Goal: Task Accomplishment & Management: Complete application form

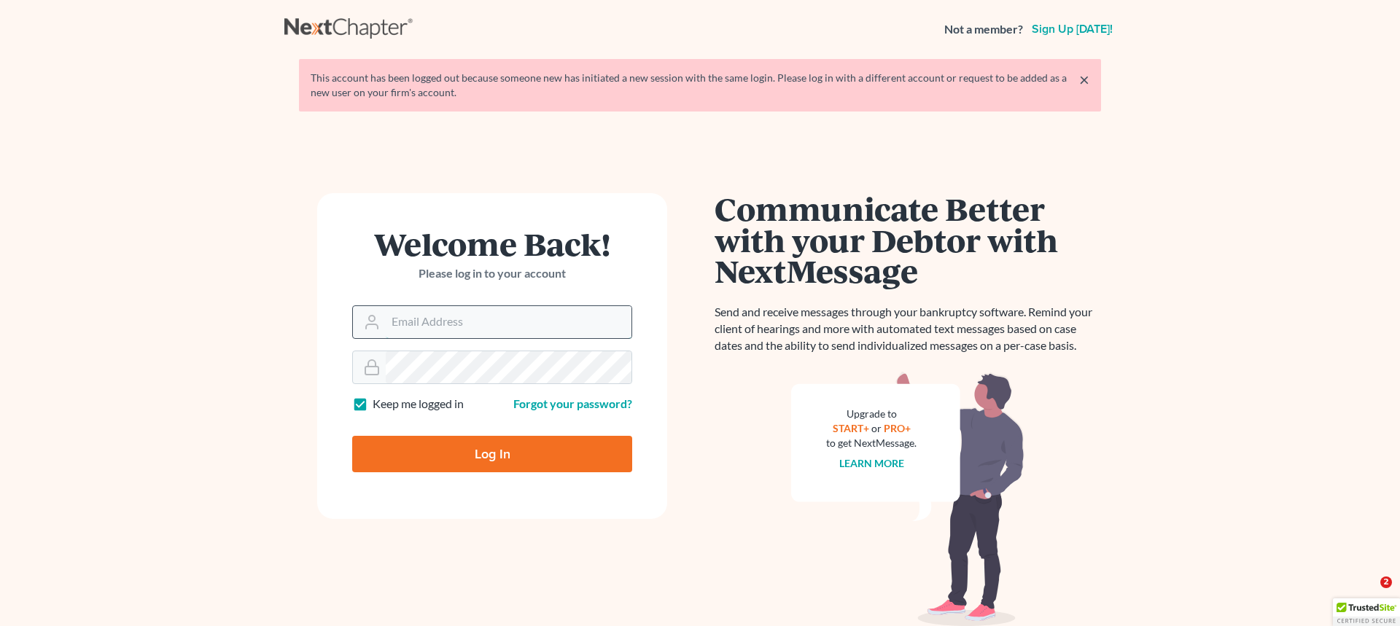
click at [461, 328] on input "Email Address" at bounding box center [509, 322] width 246 height 32
type input "[PERSON_NAME][EMAIL_ADDRESS][DOMAIN_NAME]"
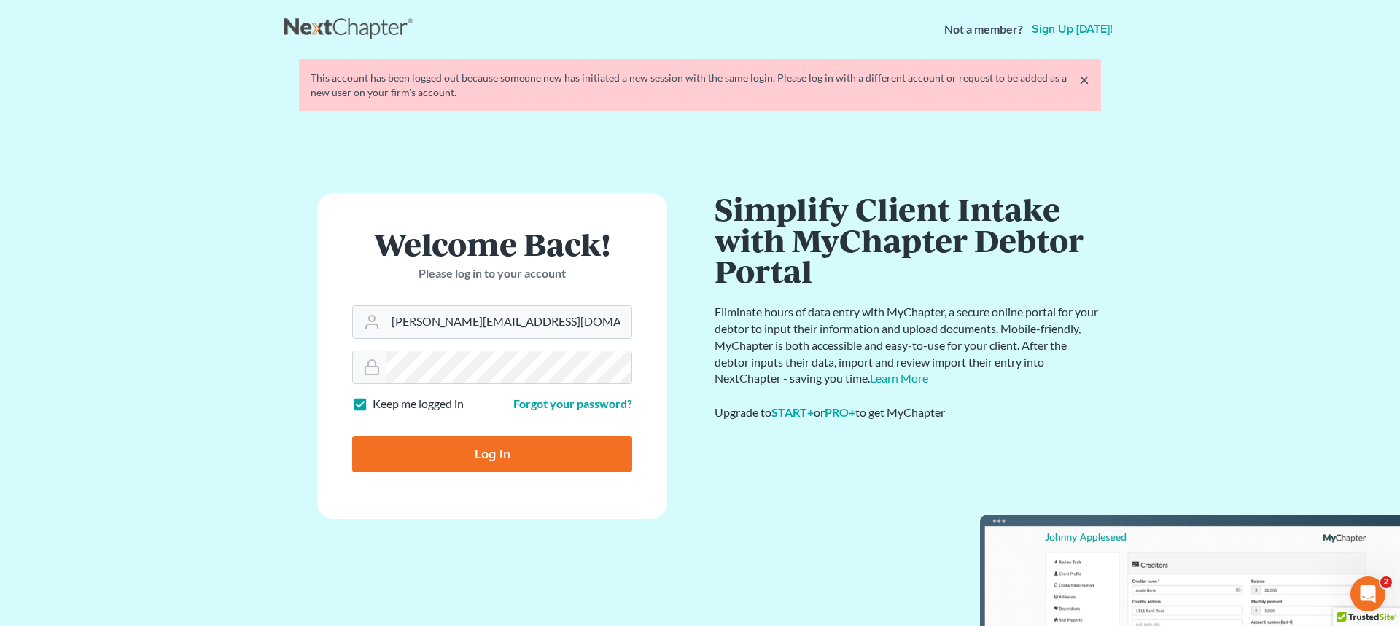
click at [556, 478] on form "Welcome Back! Please log in to your account Email Address james@aacolpa.com Pas…" at bounding box center [492, 356] width 350 height 326
click at [554, 466] on input "Log In" at bounding box center [492, 454] width 280 height 36
type input "Thinking..."
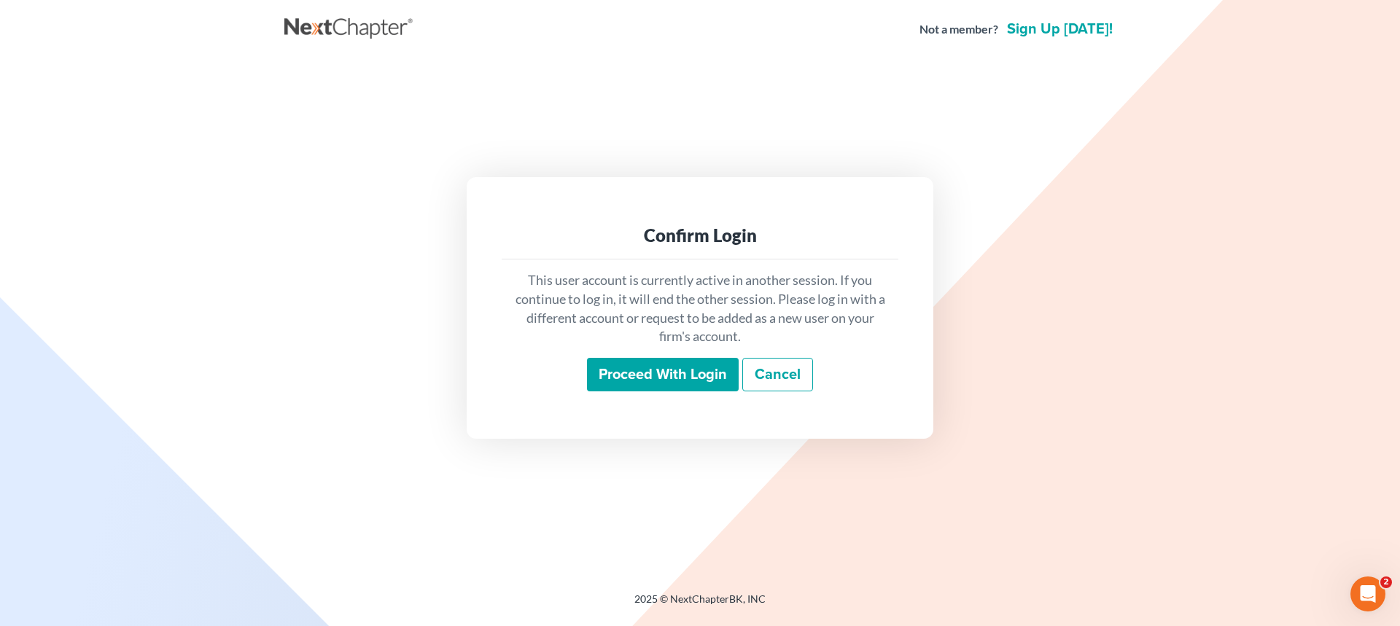
click at [650, 381] on input "Proceed with login" at bounding box center [663, 375] width 152 height 34
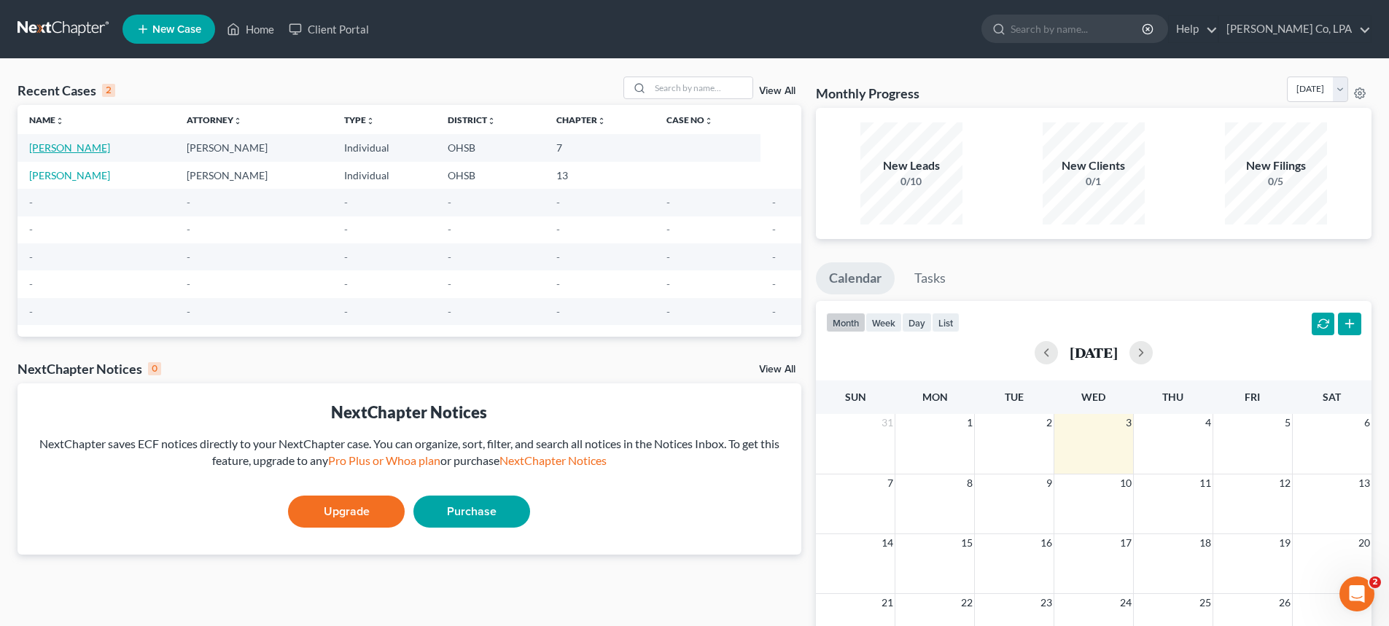
click at [74, 149] on link "[PERSON_NAME]" at bounding box center [69, 147] width 81 height 12
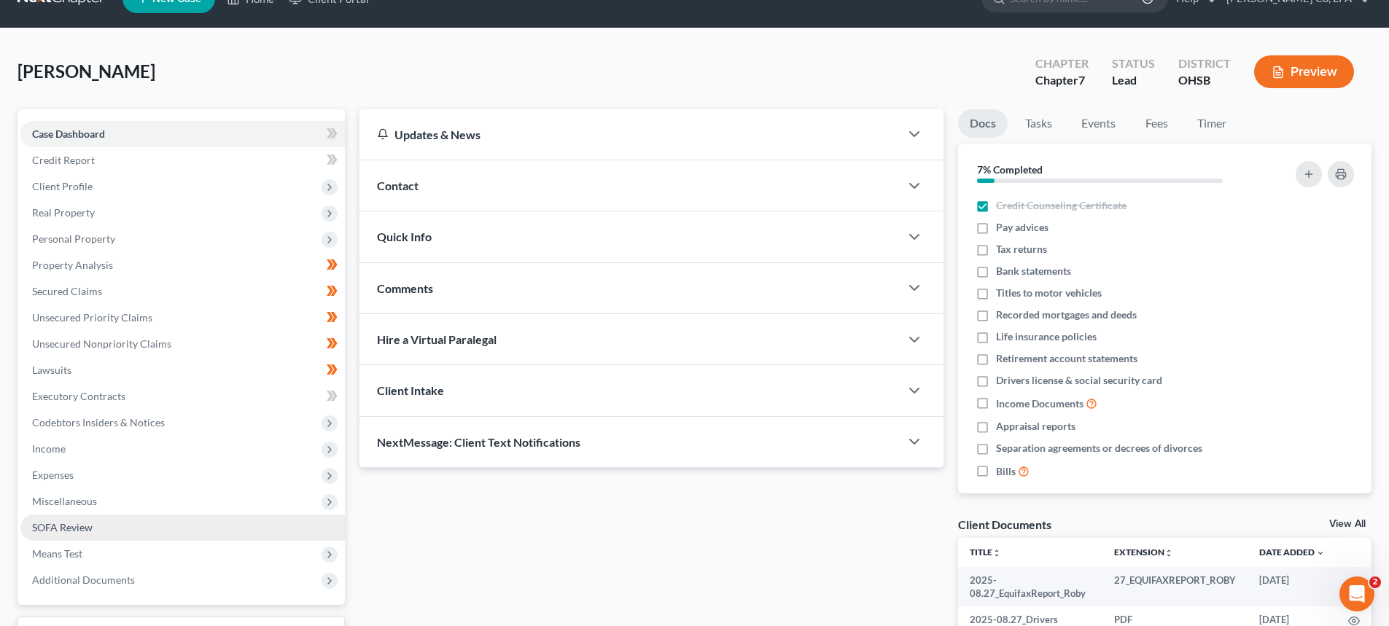
scroll to position [32, 0]
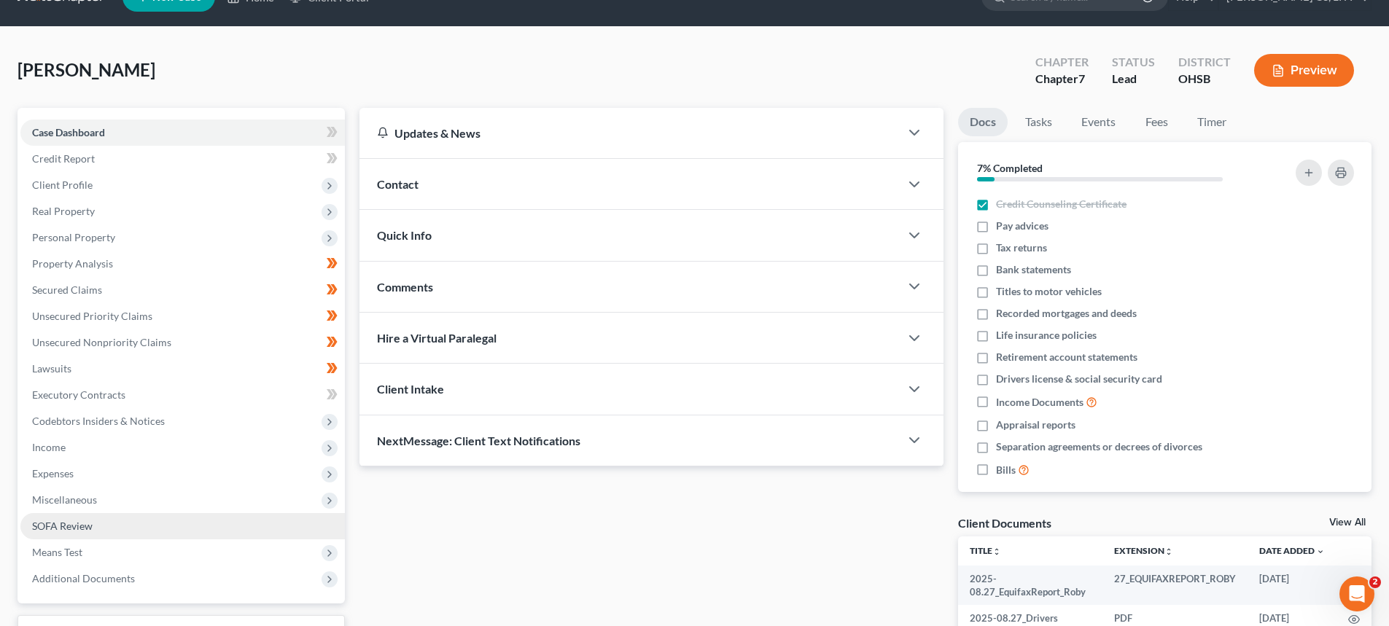
click at [80, 522] on span "SOFA Review" at bounding box center [62, 526] width 61 height 12
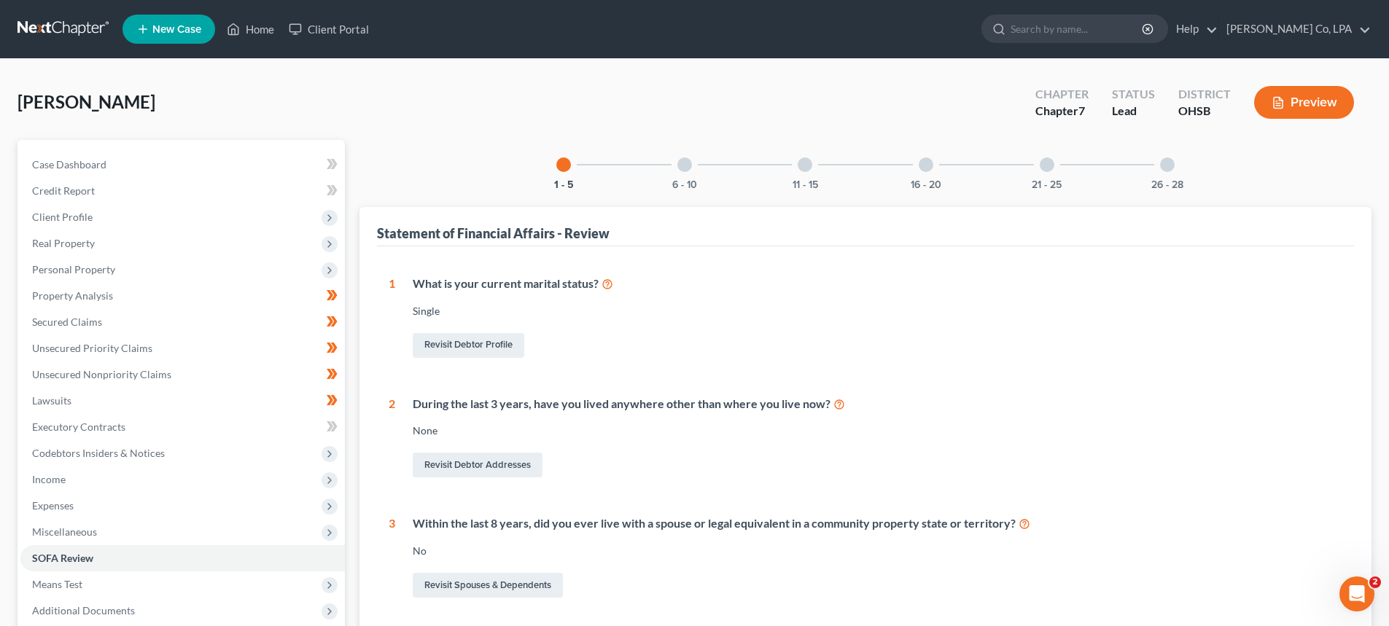
click at [687, 157] on div at bounding box center [684, 164] width 15 height 15
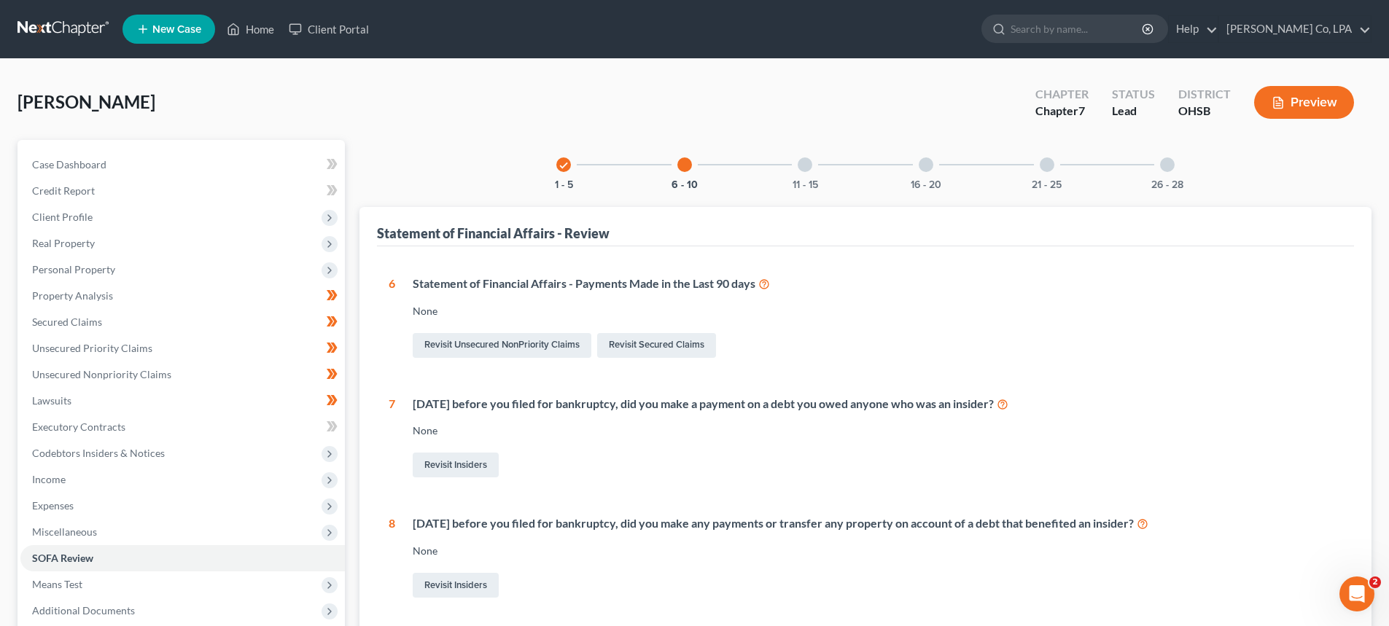
click at [801, 170] on div at bounding box center [805, 164] width 15 height 15
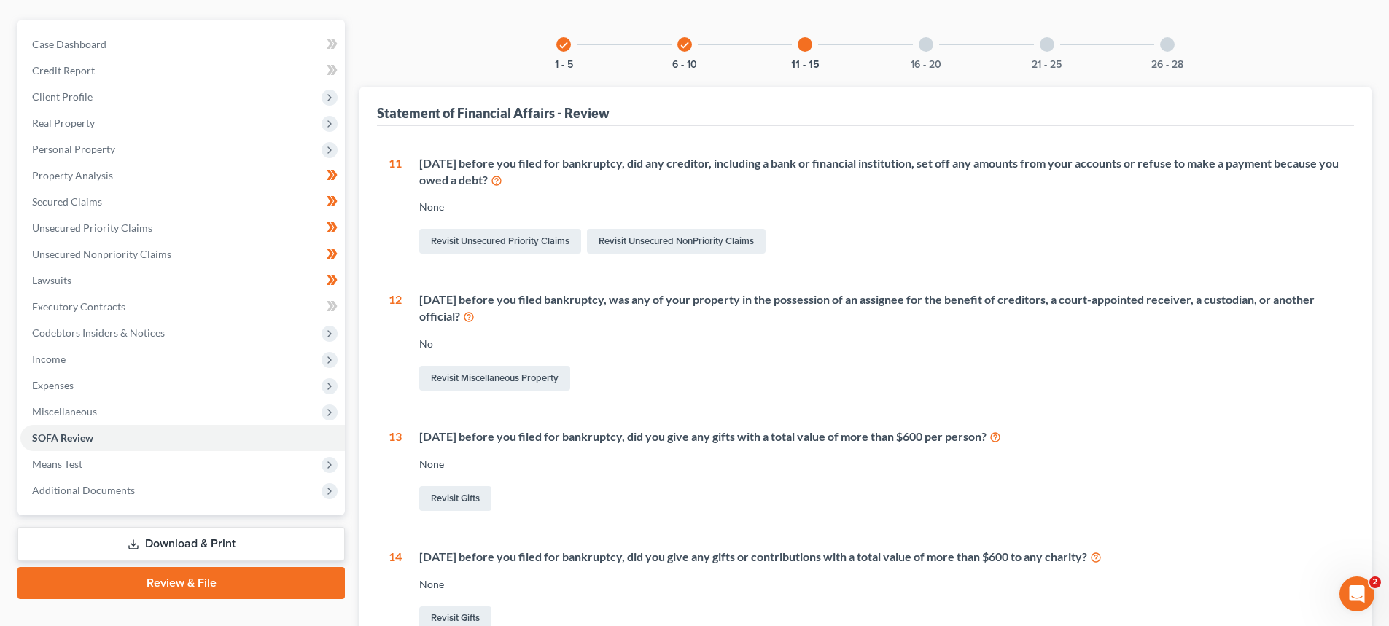
scroll to position [63, 0]
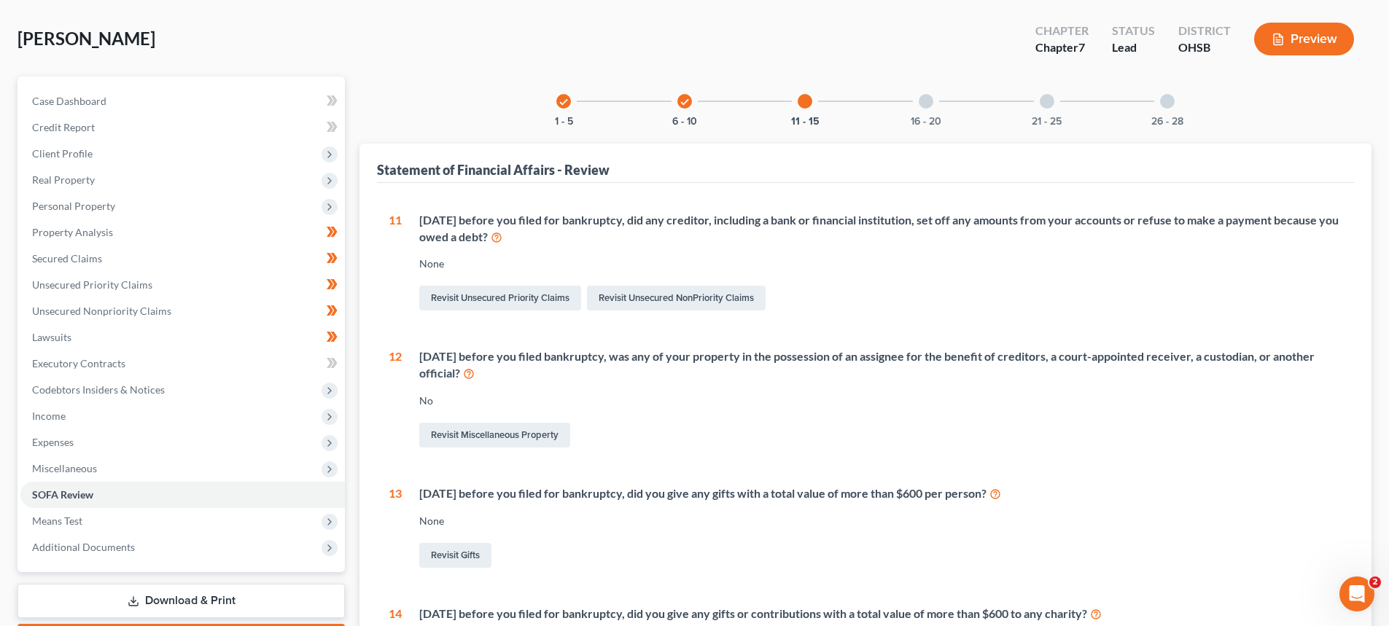
click at [925, 97] on div at bounding box center [926, 101] width 15 height 15
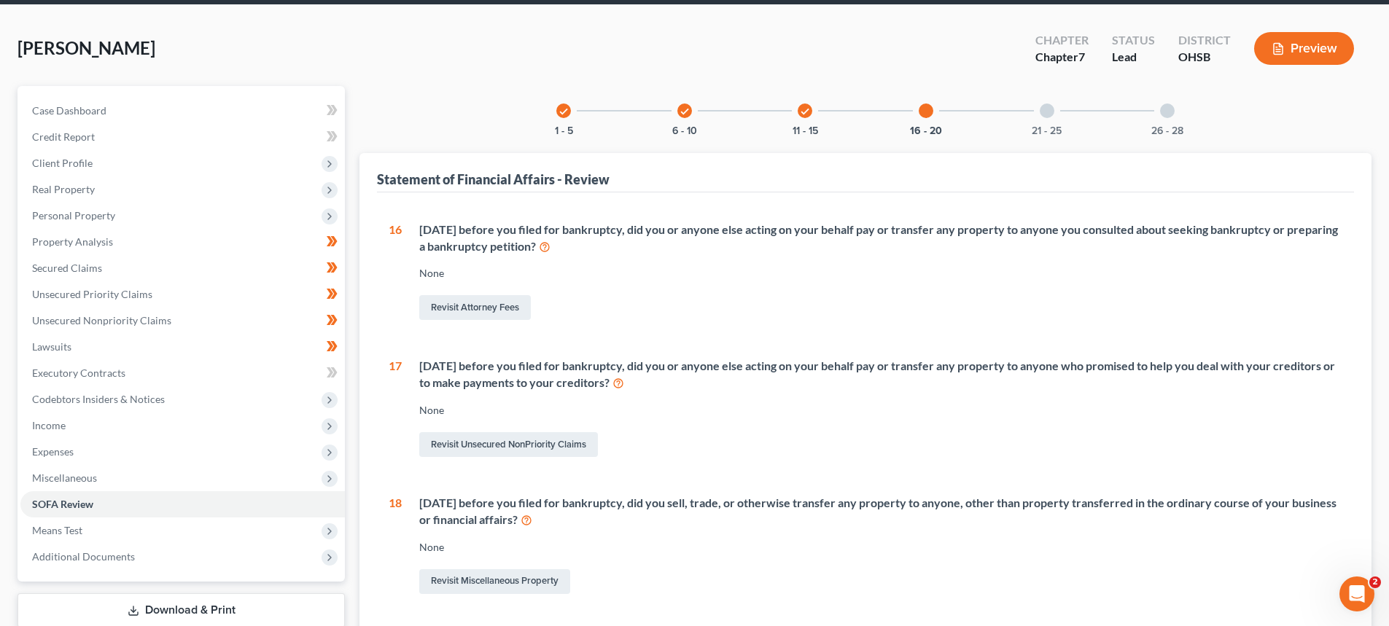
scroll to position [0, 0]
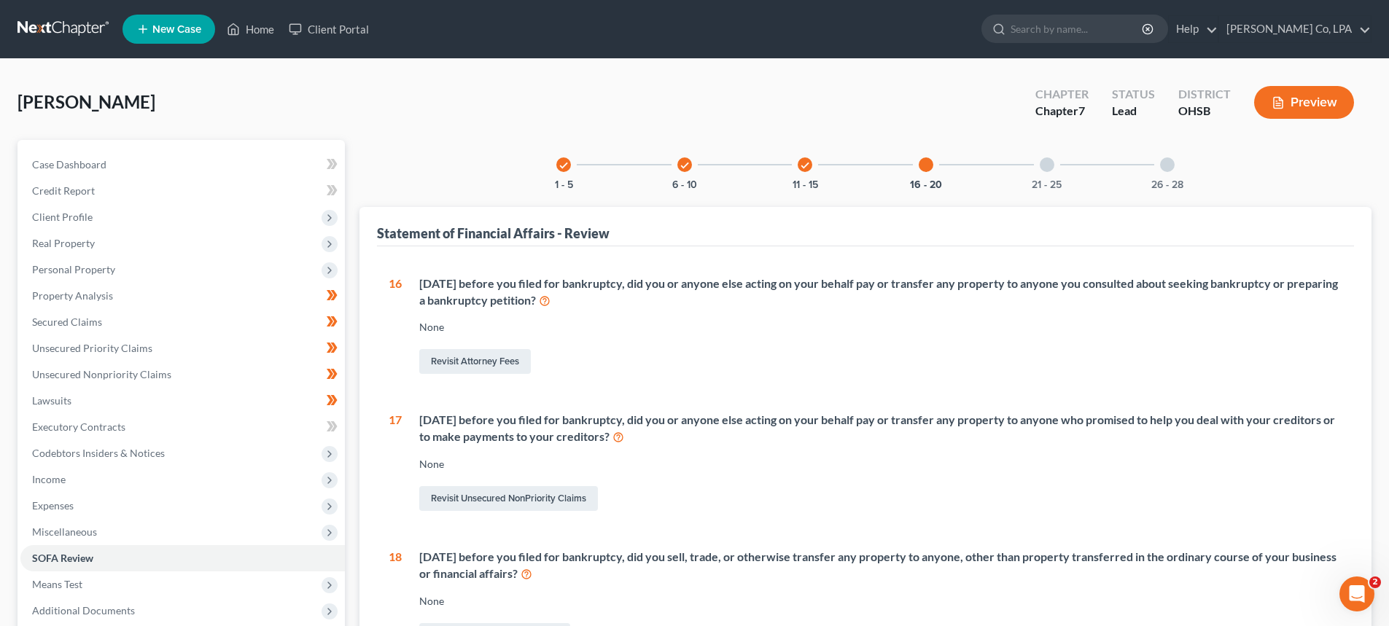
click at [1039, 168] on div "21 - 25" at bounding box center [1047, 165] width 50 height 50
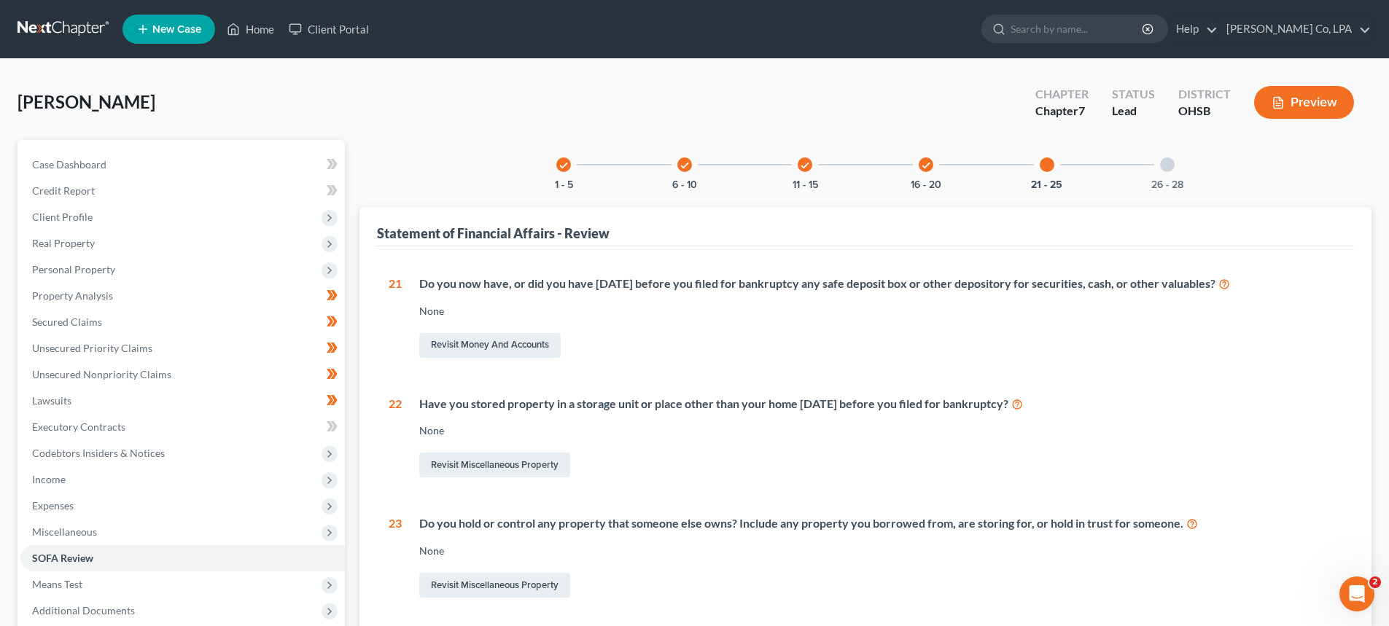
click at [1169, 166] on div at bounding box center [1167, 164] width 15 height 15
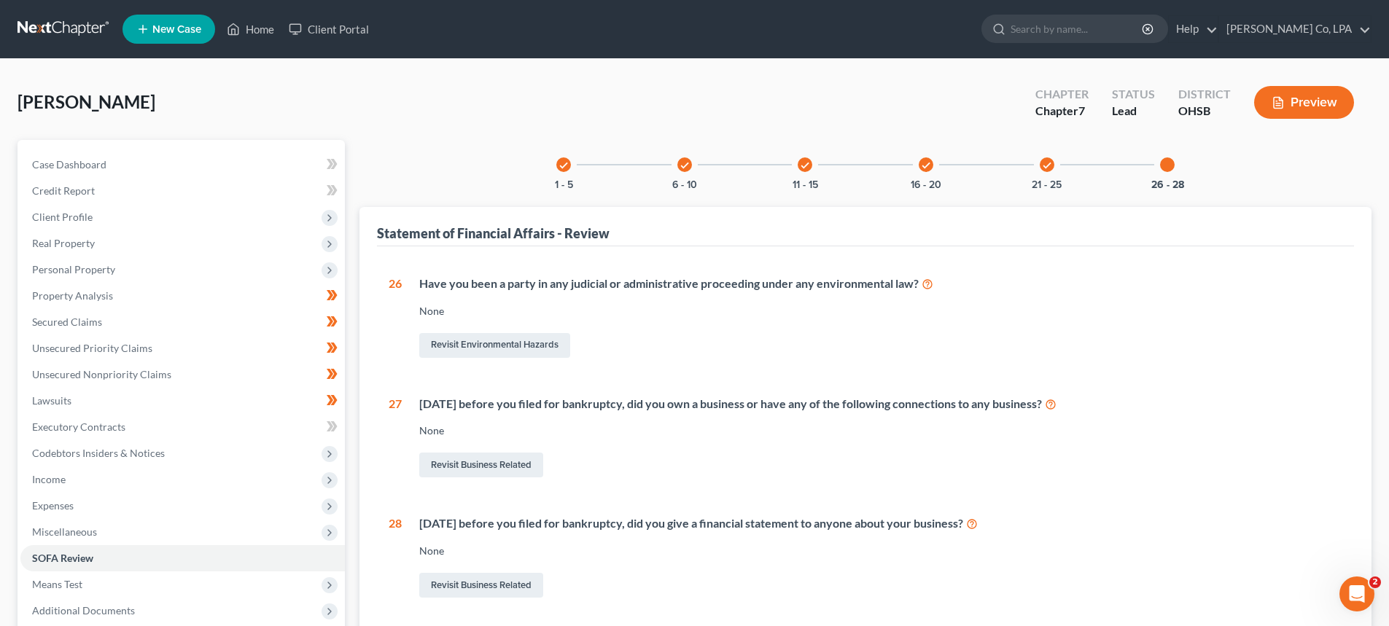
click at [574, 161] on div "check 1 - 5" at bounding box center [564, 165] width 50 height 50
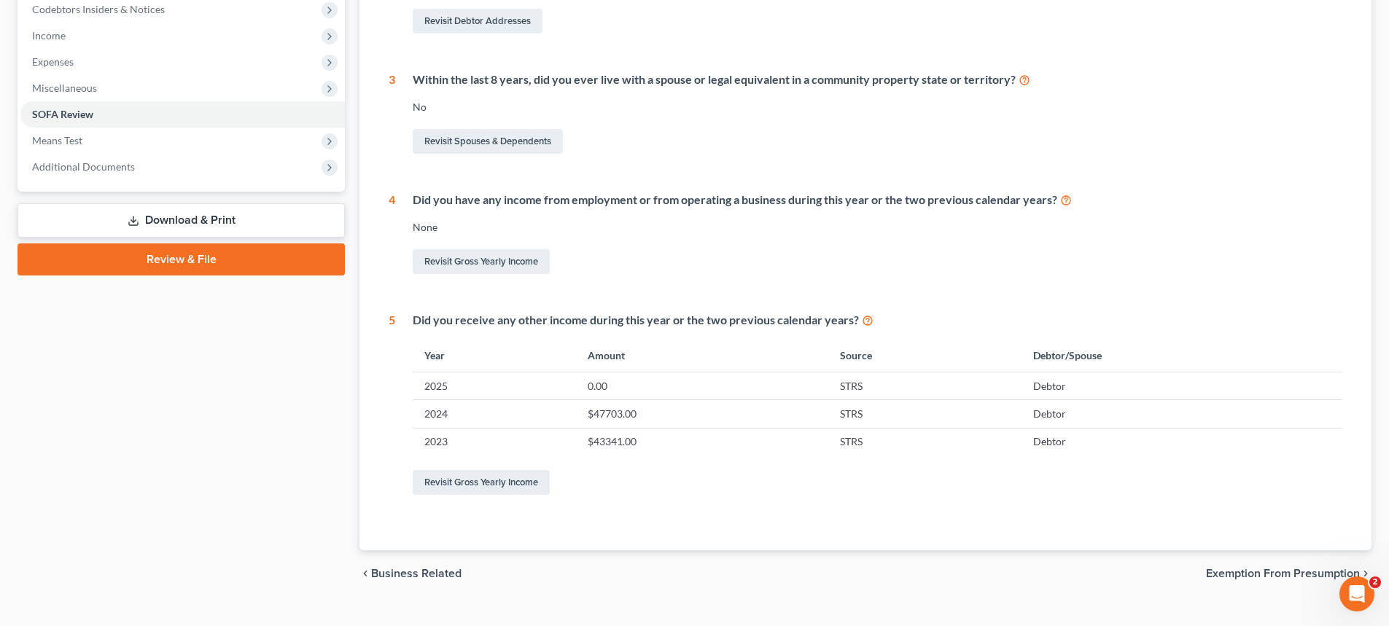
scroll to position [469, 0]
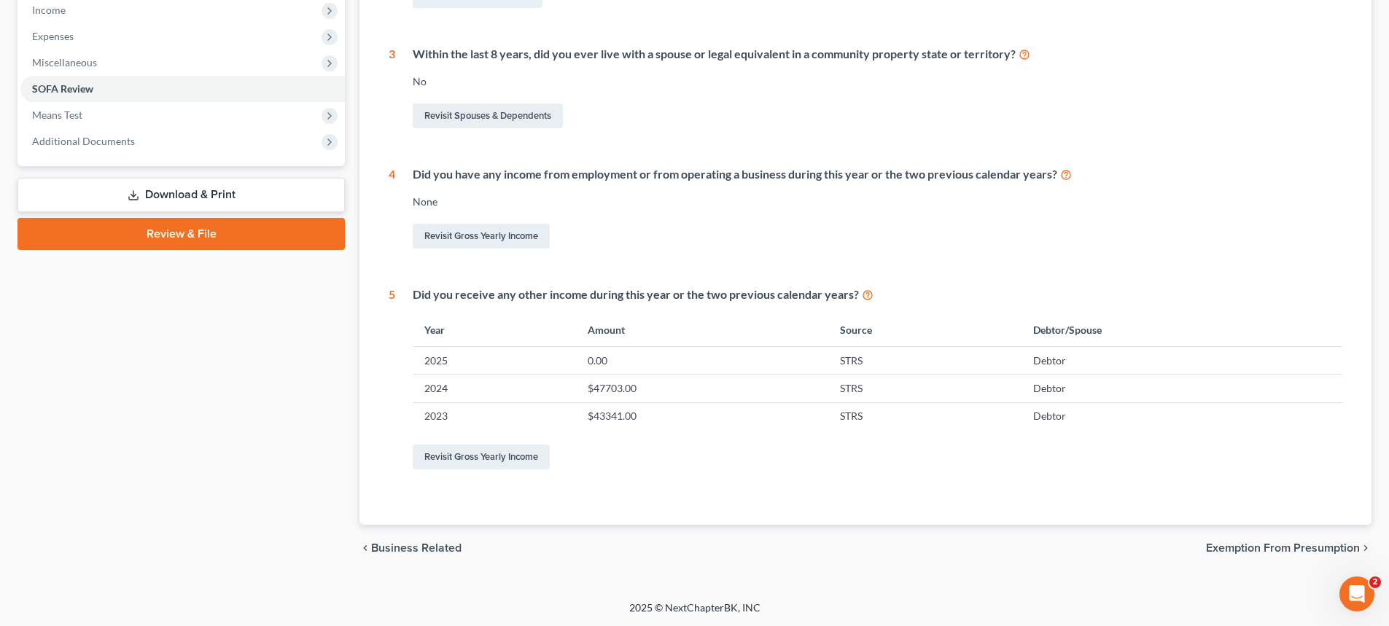
click at [1251, 547] on span "Exemption from Presumption" at bounding box center [1283, 548] width 154 height 12
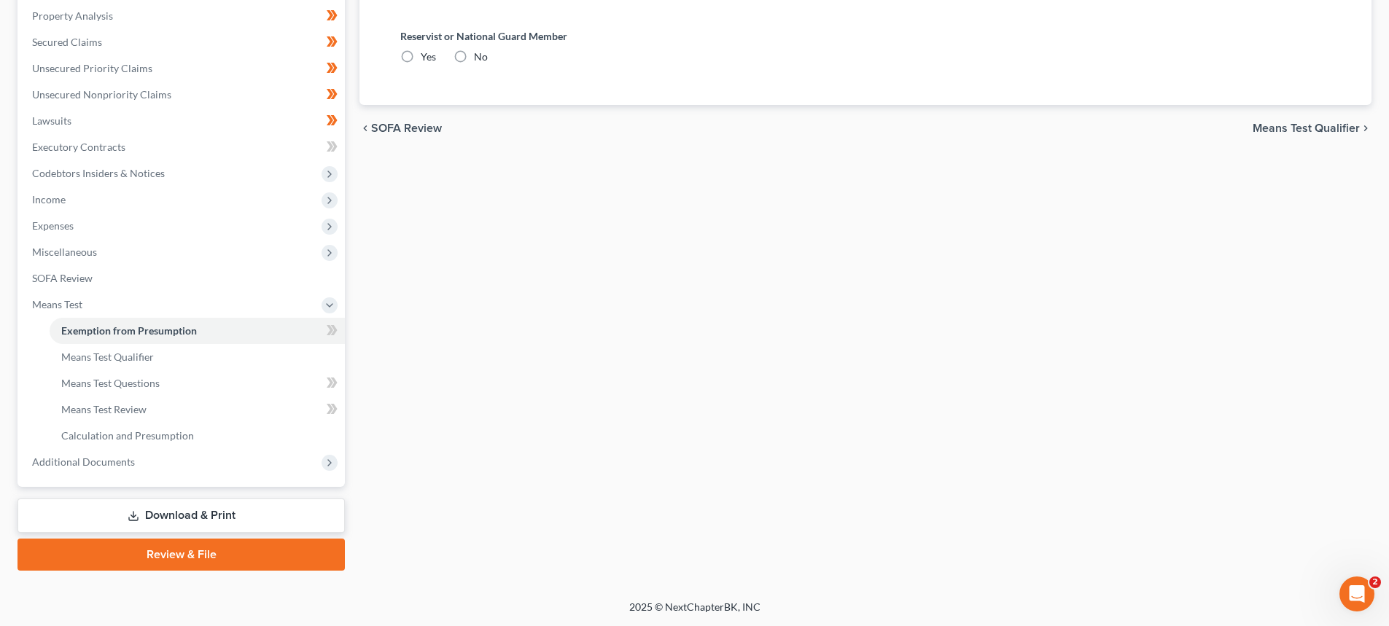
scroll to position [20, 0]
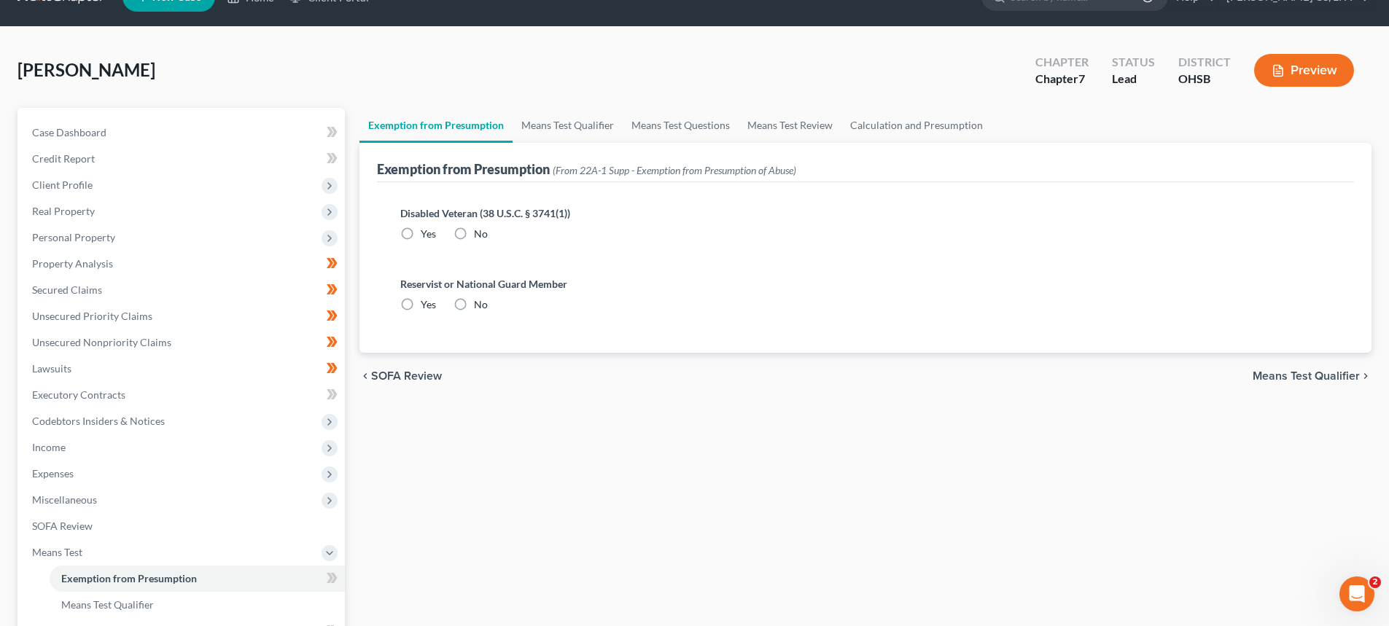
radio input "true"
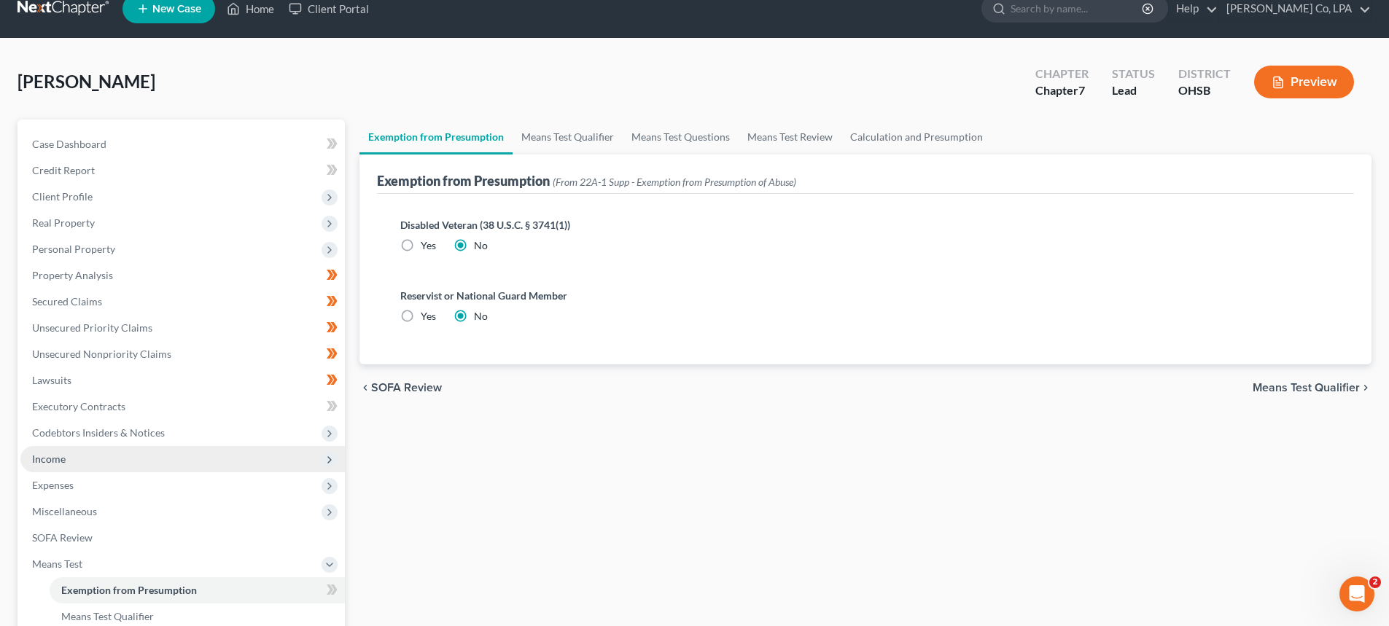
scroll to position [227, 0]
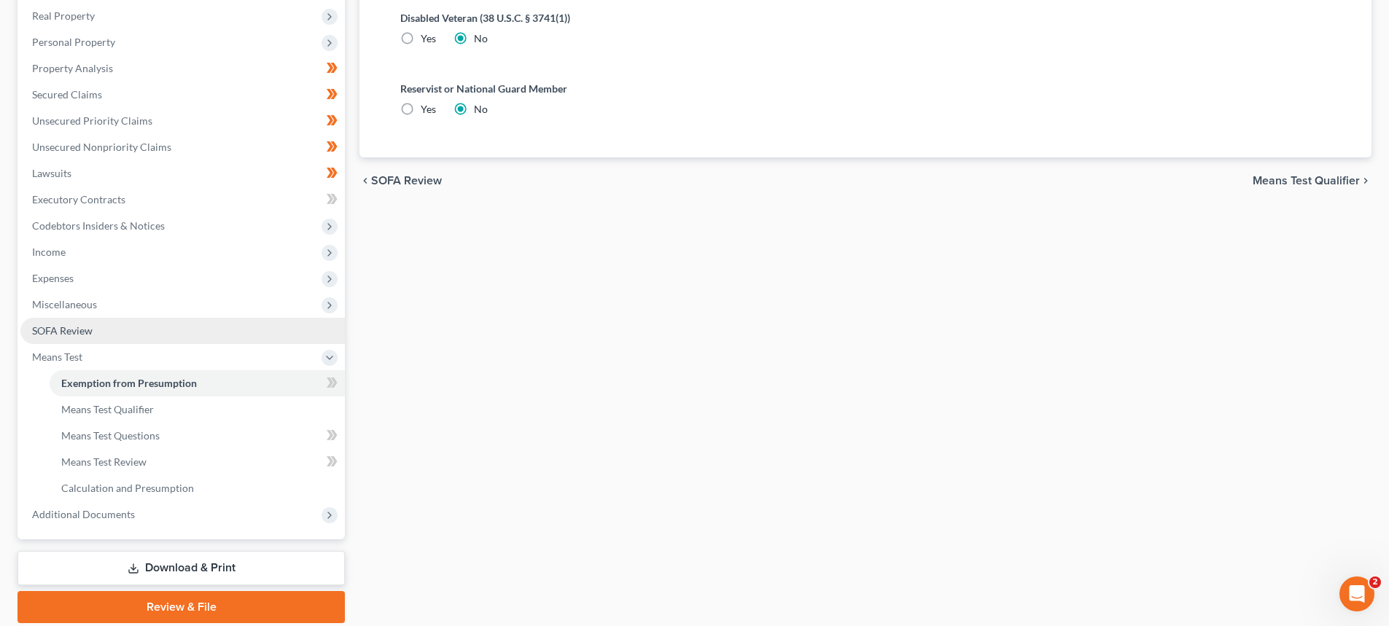
click at [106, 324] on link "SOFA Review" at bounding box center [182, 331] width 324 height 26
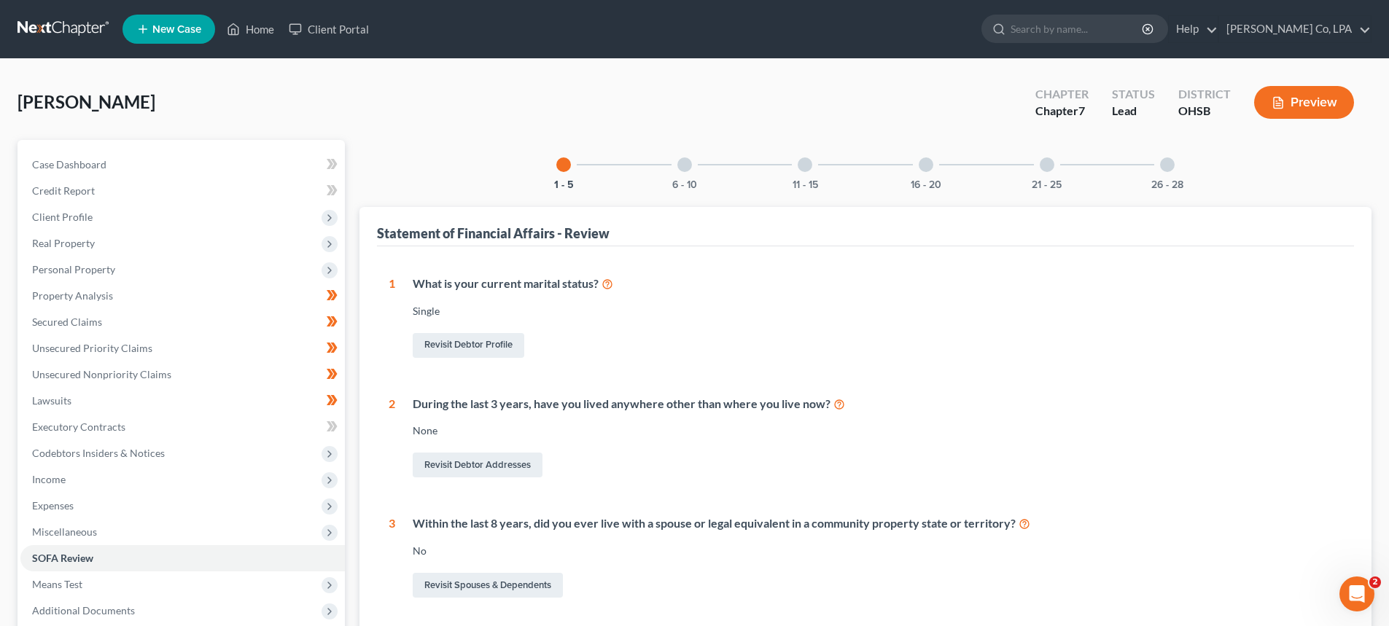
click at [671, 161] on div "6 - 10" at bounding box center [685, 165] width 50 height 50
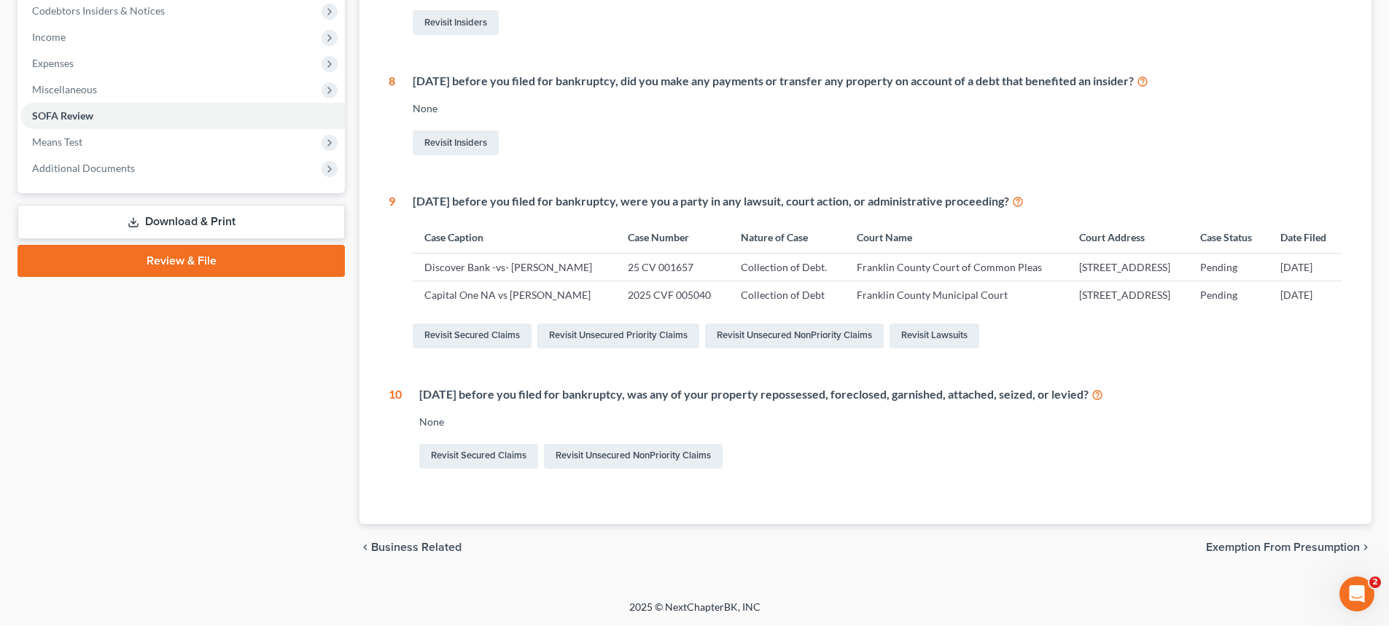
scroll to position [485, 0]
click at [1260, 549] on span "Exemption from Presumption" at bounding box center [1283, 548] width 154 height 12
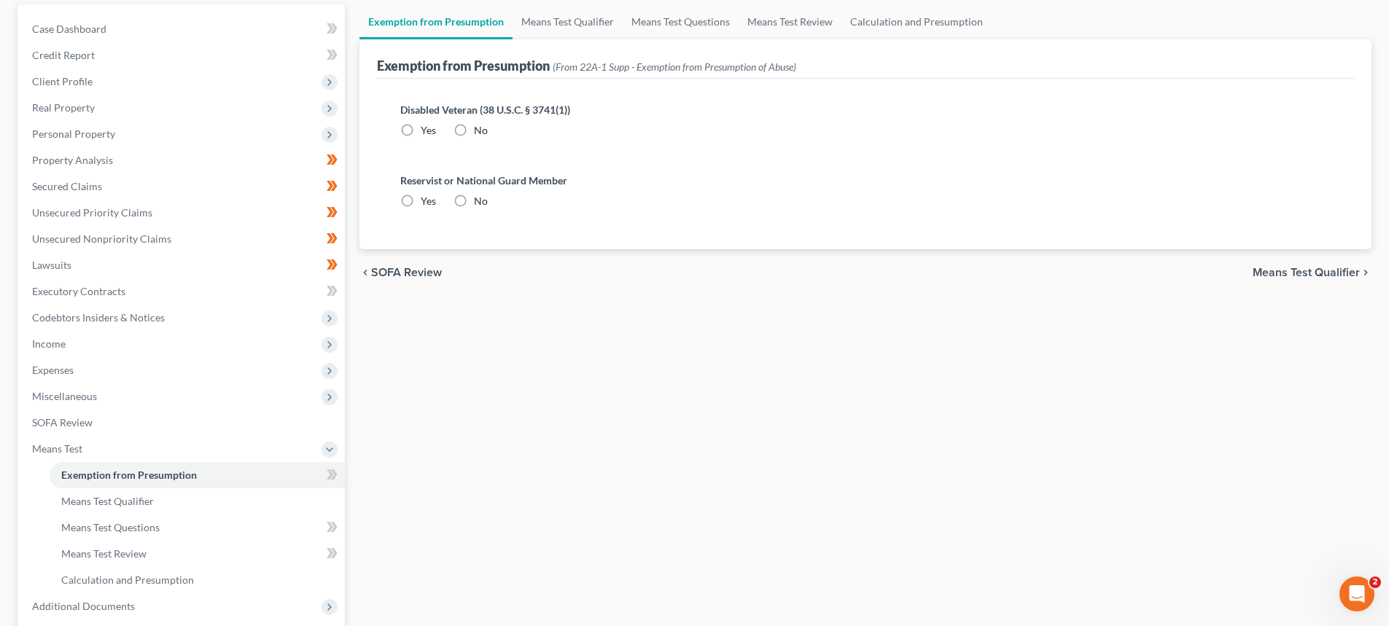
radio input "true"
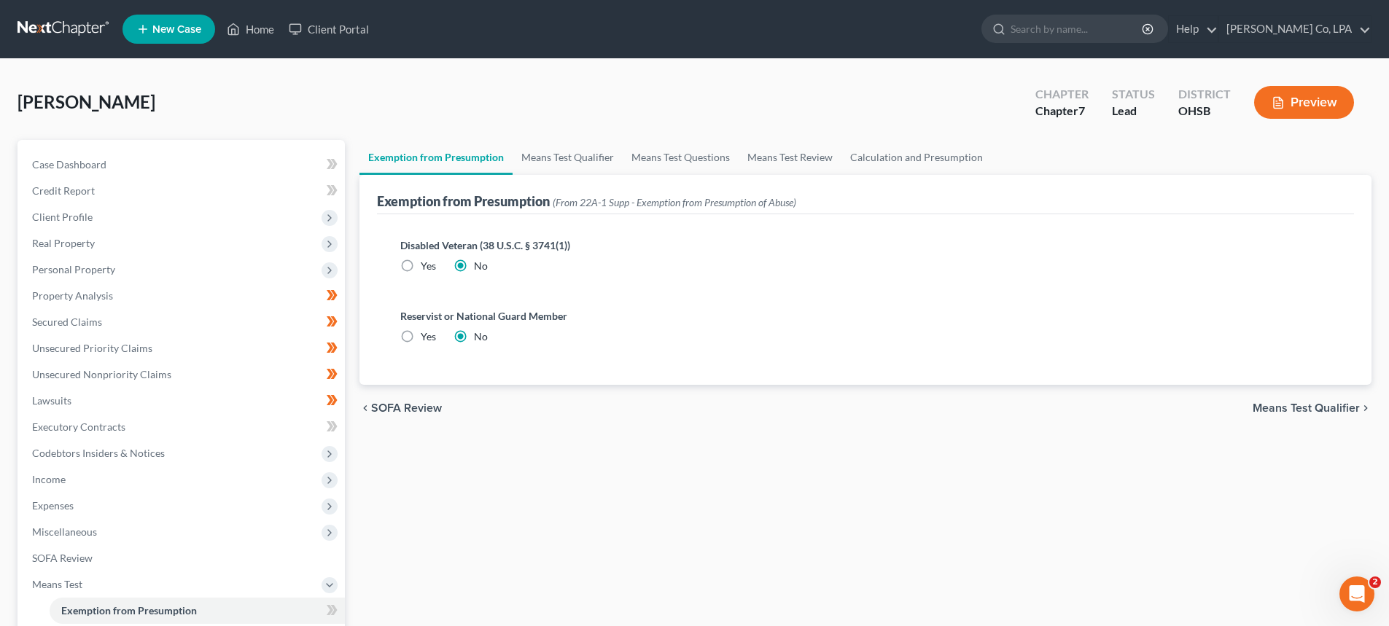
click at [419, 410] on span "SOFA Review" at bounding box center [406, 408] width 71 height 12
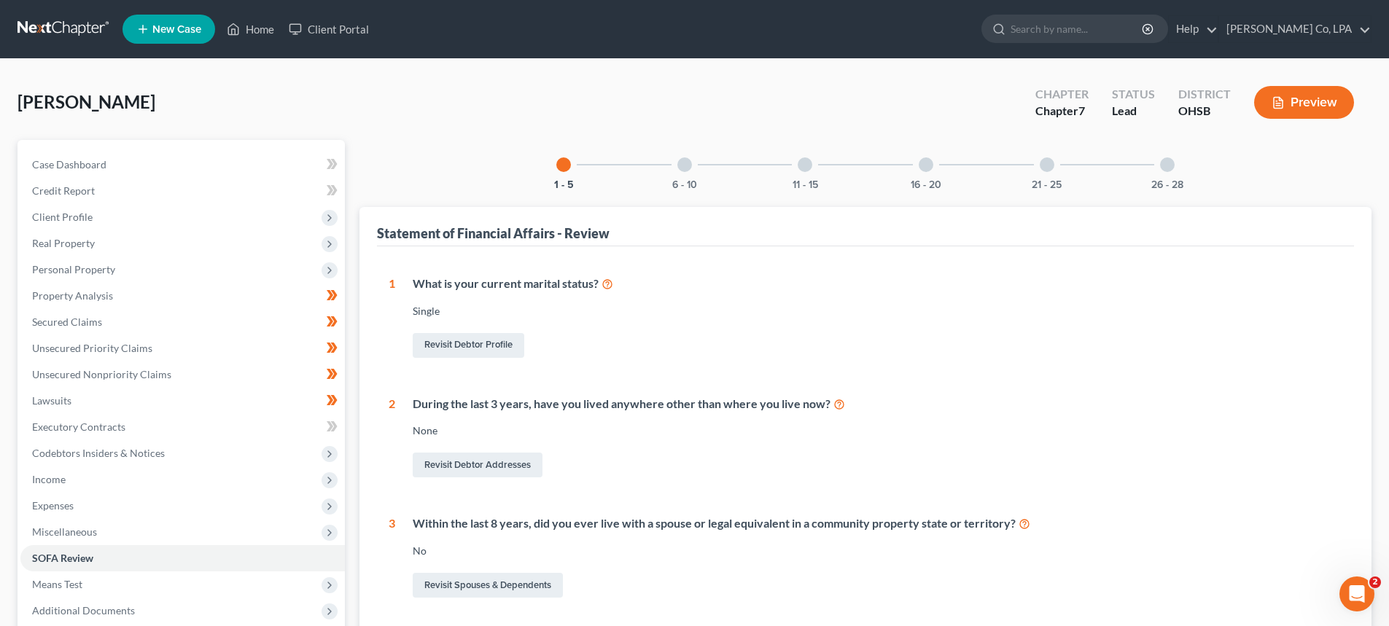
click at [695, 157] on div "6 - 10" at bounding box center [685, 165] width 50 height 50
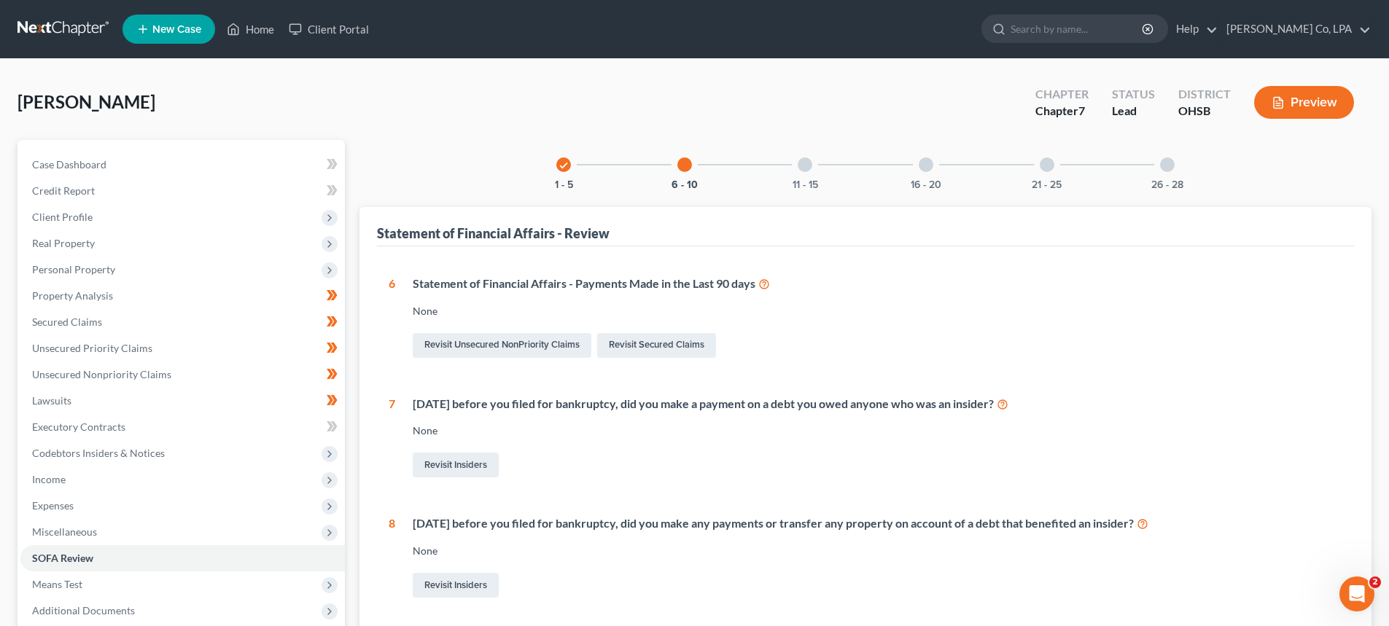
click at [811, 155] on div "11 - 15" at bounding box center [805, 165] width 50 height 50
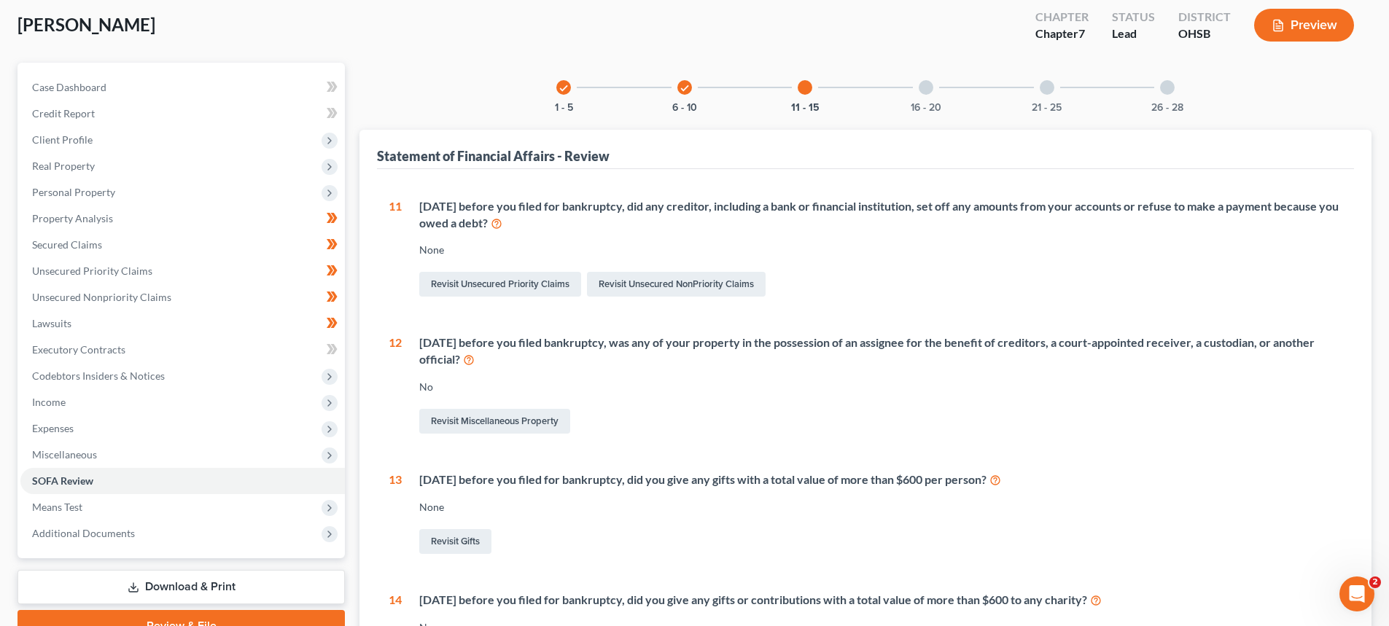
scroll to position [58, 0]
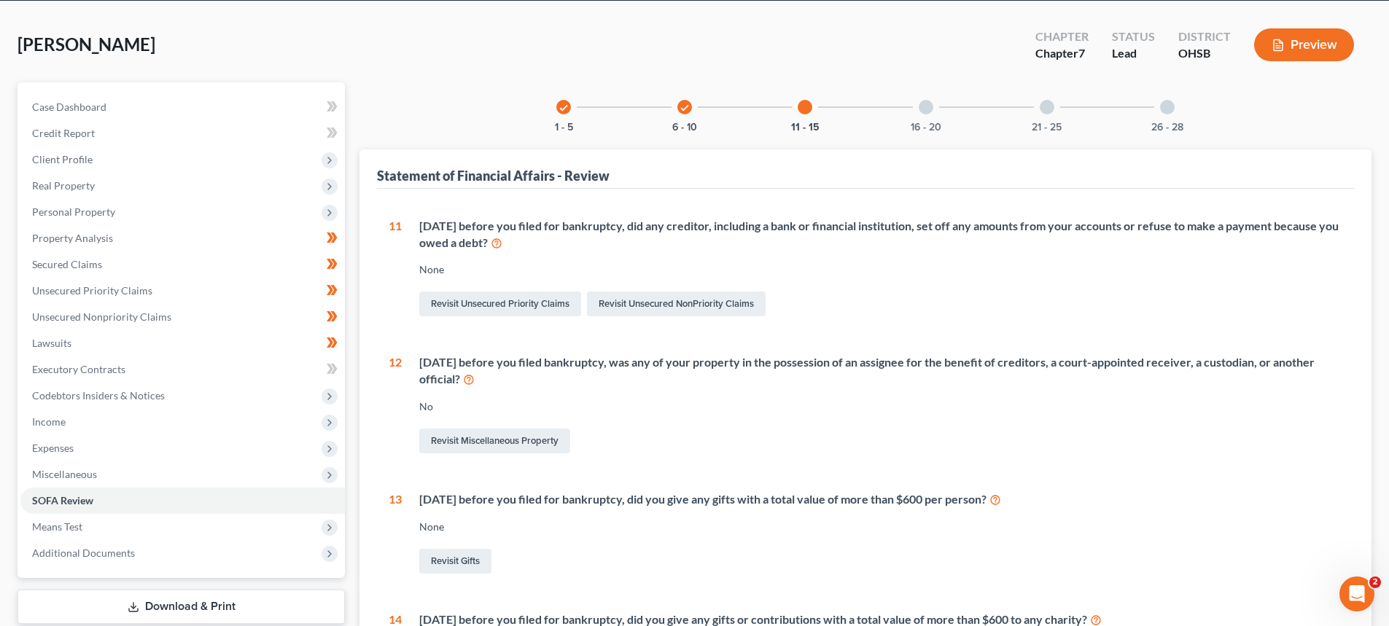
click at [925, 106] on div at bounding box center [926, 107] width 15 height 15
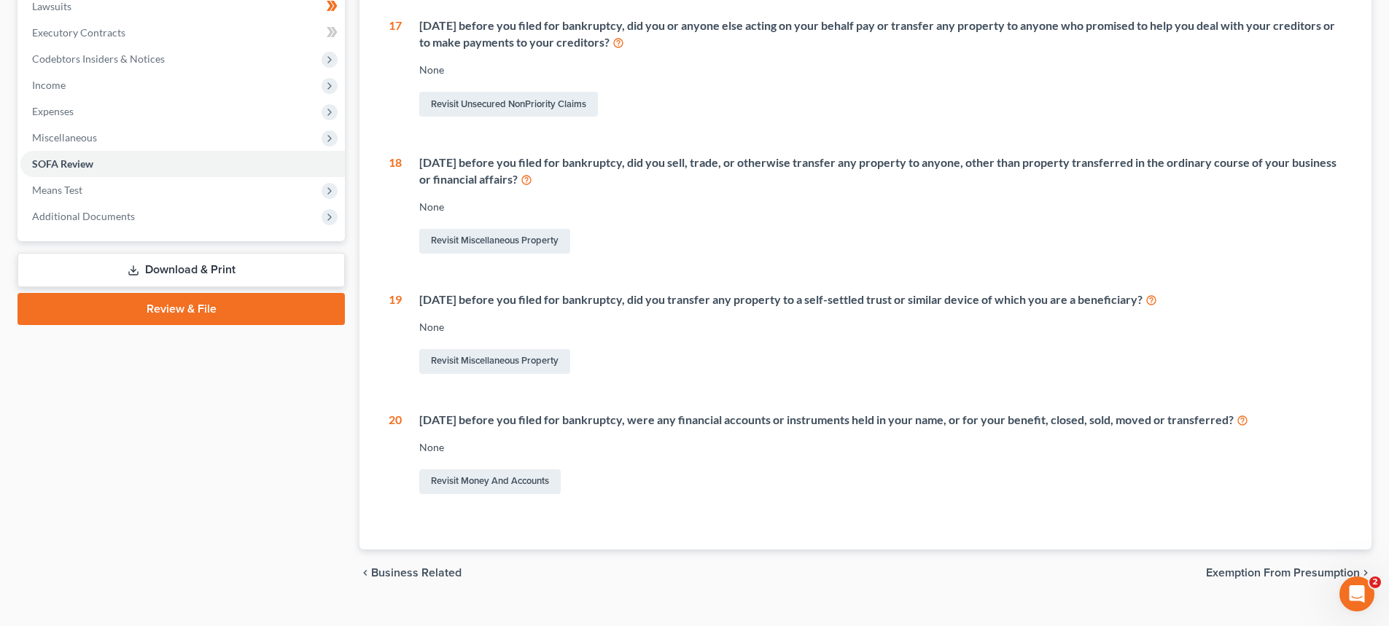
scroll to position [116, 0]
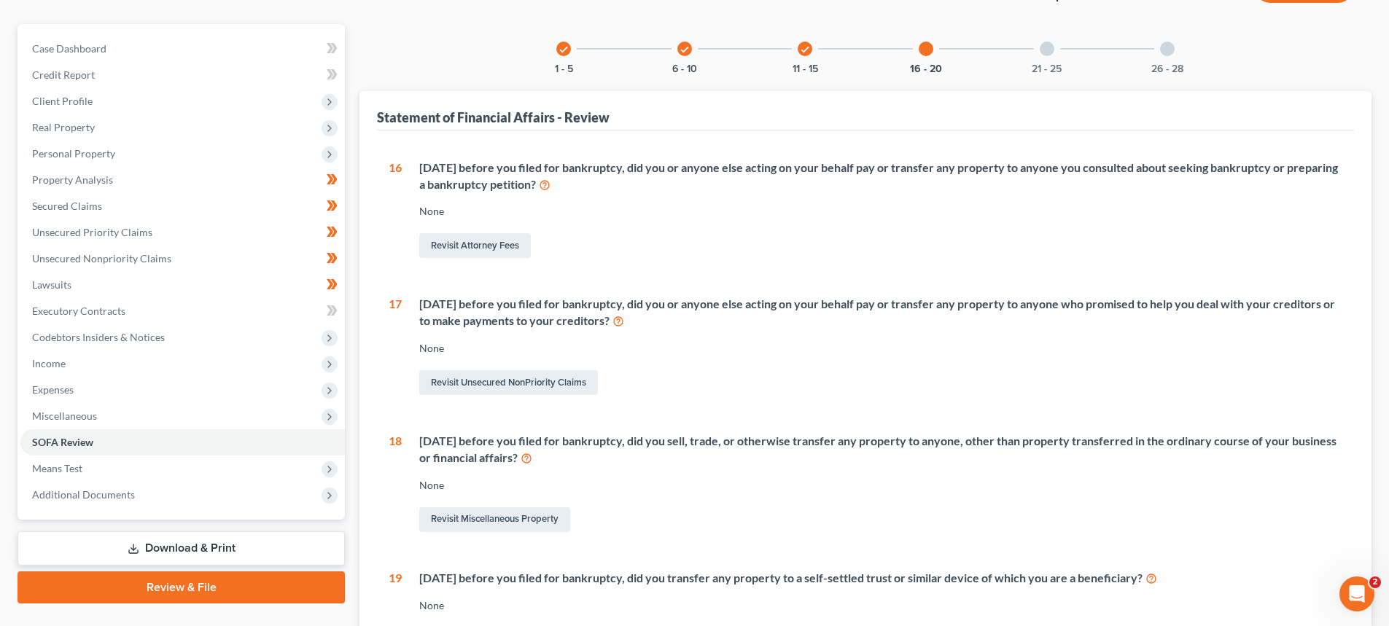
click at [1047, 34] on div "21 - 25" at bounding box center [1047, 49] width 50 height 50
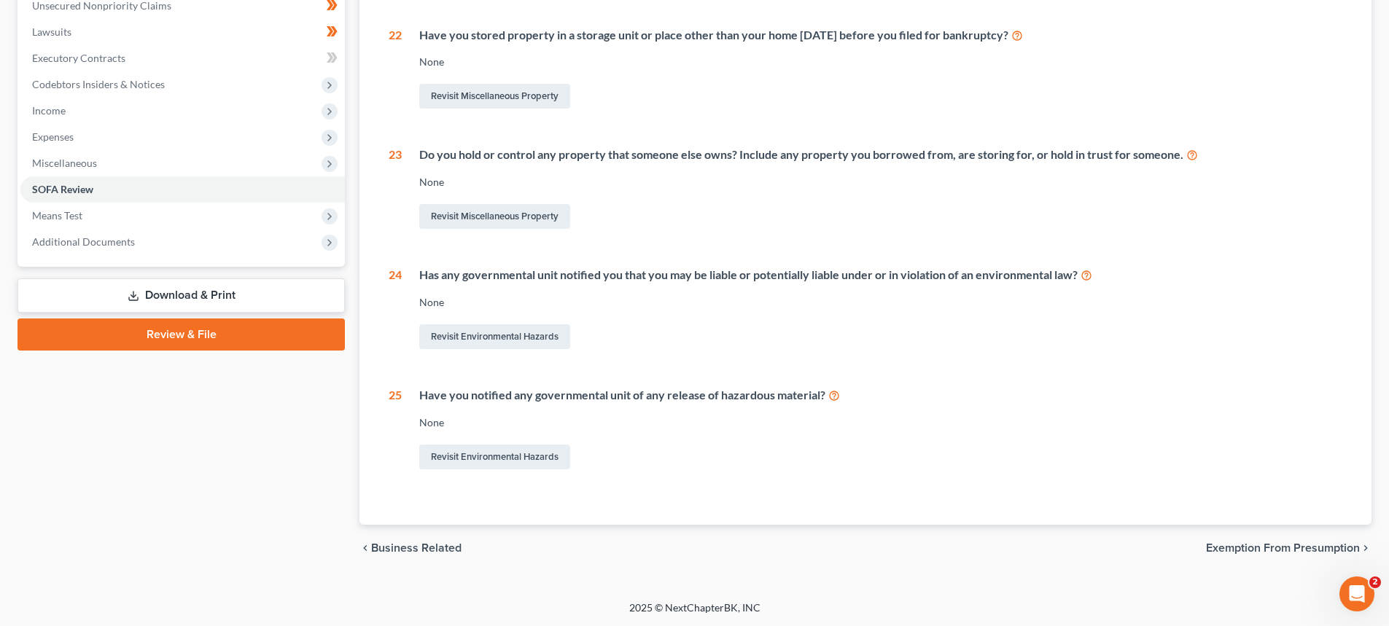
scroll to position [0, 0]
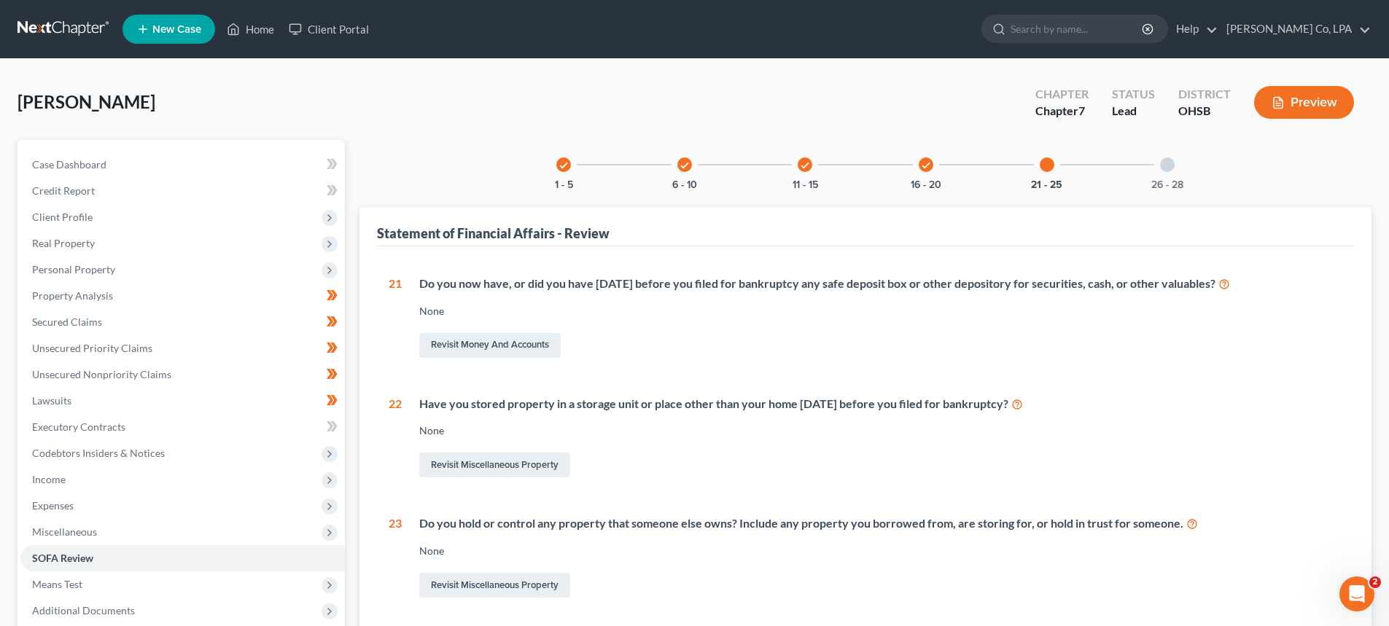
click at [1171, 166] on div at bounding box center [1167, 164] width 15 height 15
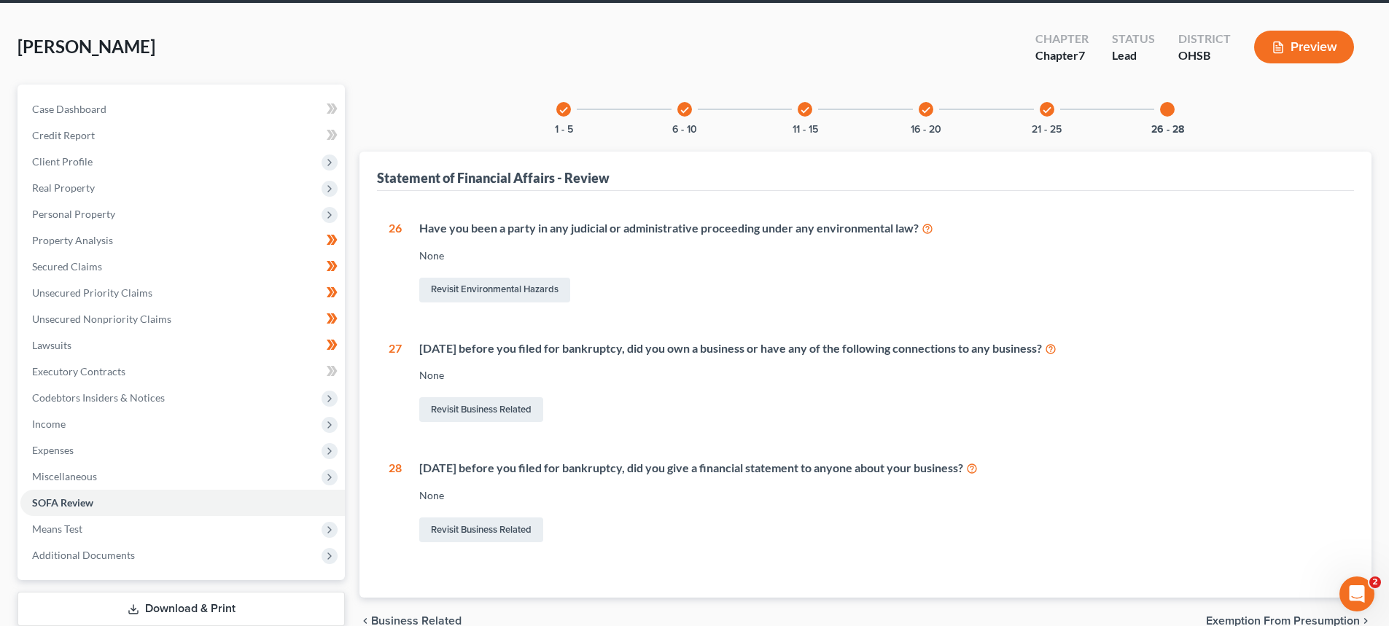
scroll to position [65, 0]
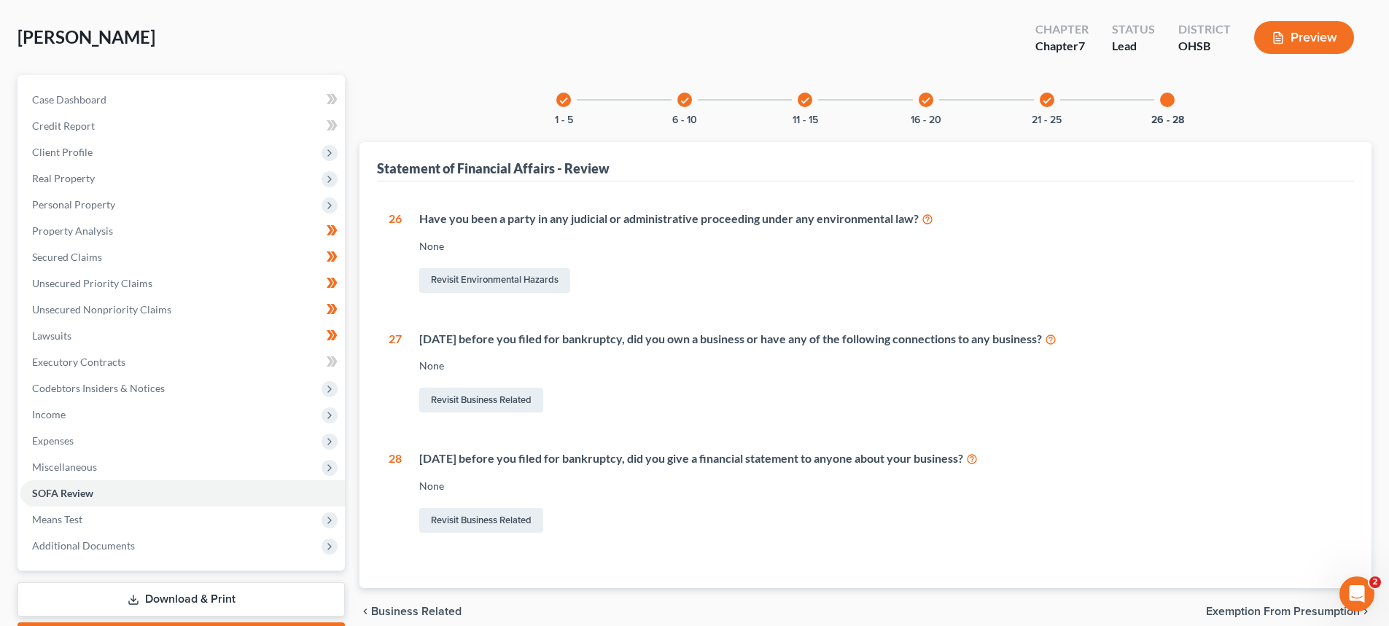
click at [932, 98] on div "check" at bounding box center [926, 100] width 15 height 15
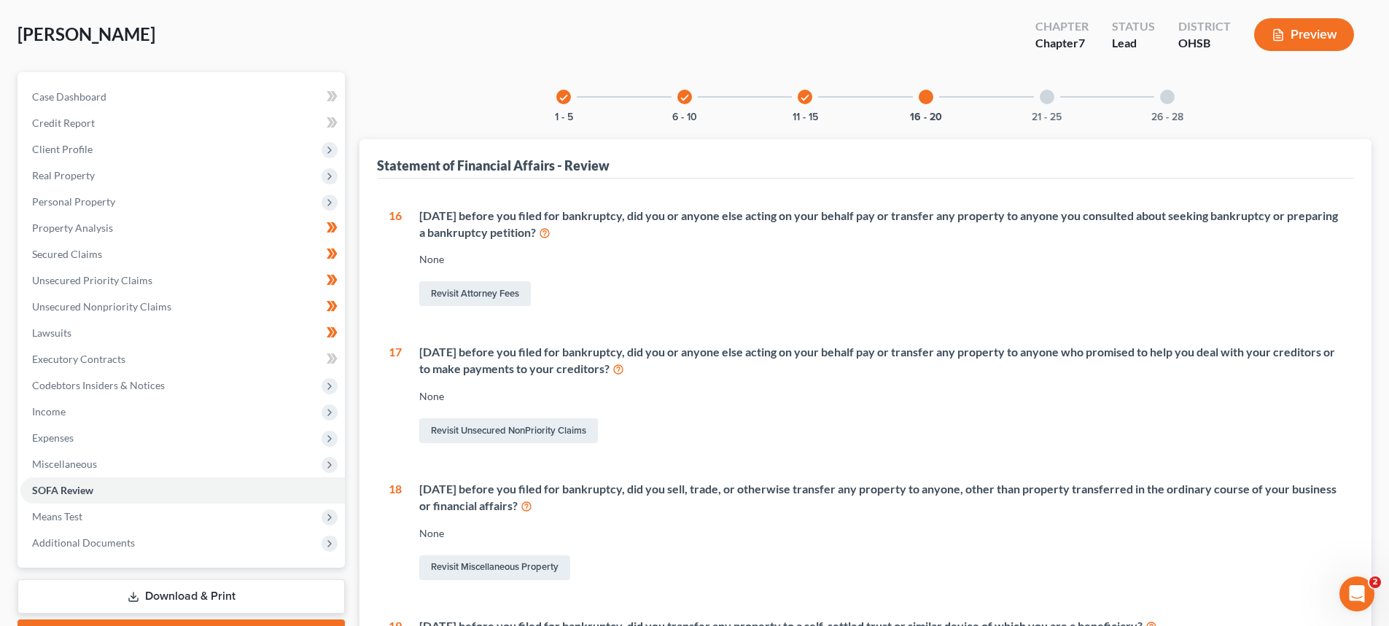
scroll to position [68, 0]
click at [567, 99] on icon "check" at bounding box center [563, 98] width 10 height 10
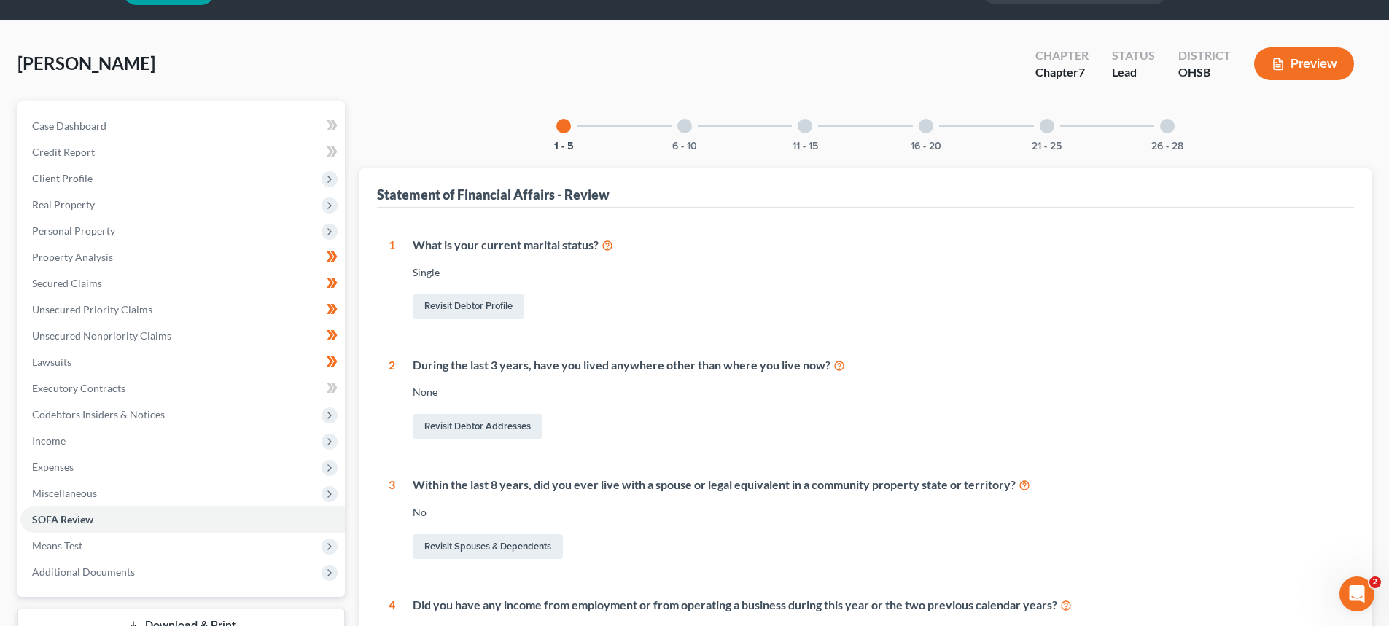
scroll to position [0, 0]
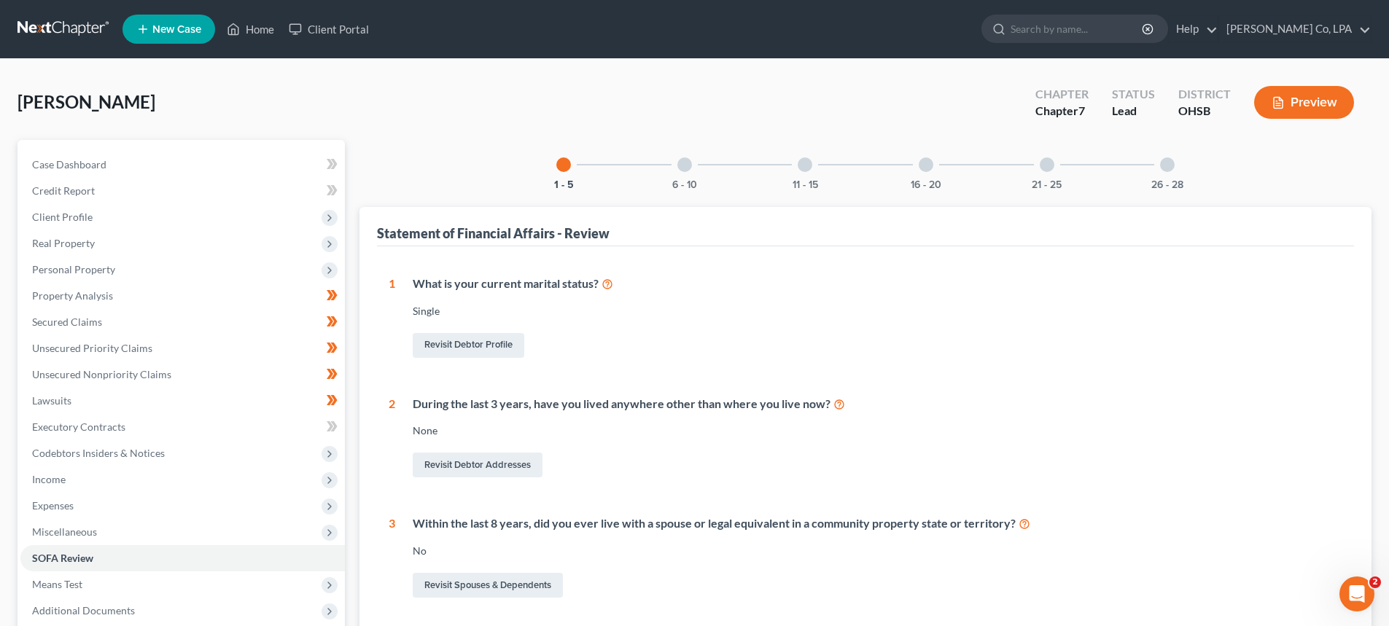
click at [694, 162] on div "6 - 10" at bounding box center [685, 165] width 50 height 50
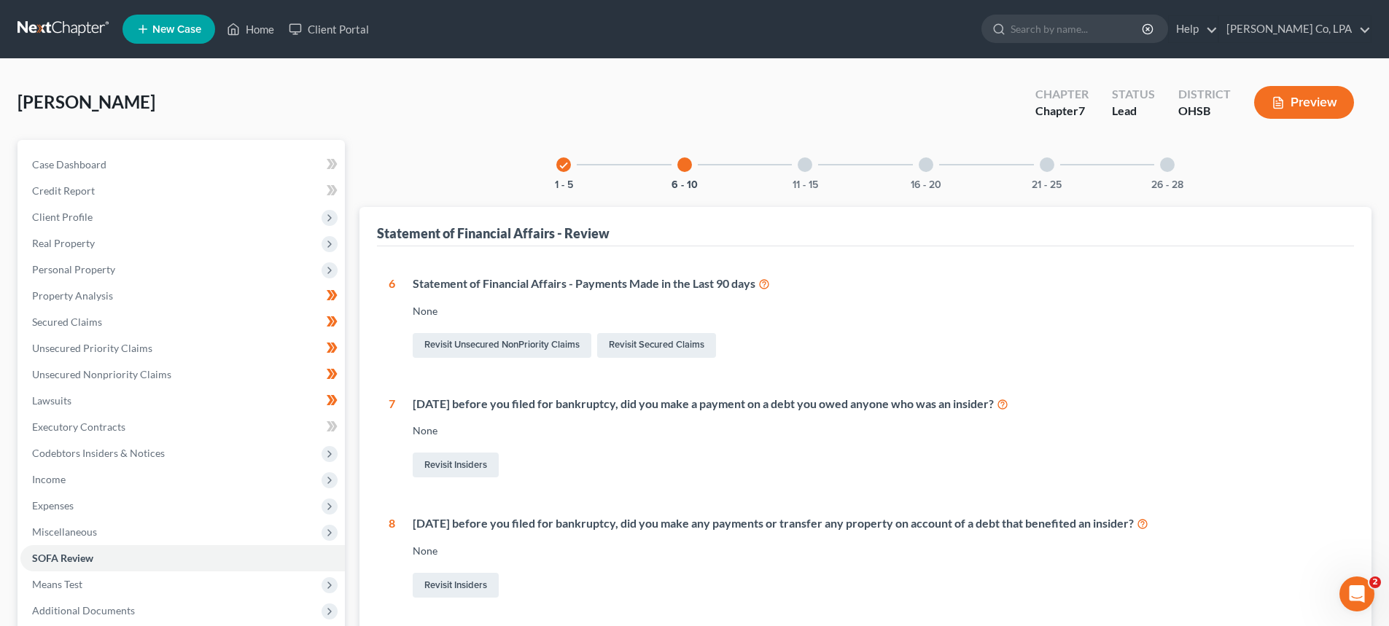
click at [799, 163] on div at bounding box center [805, 164] width 15 height 15
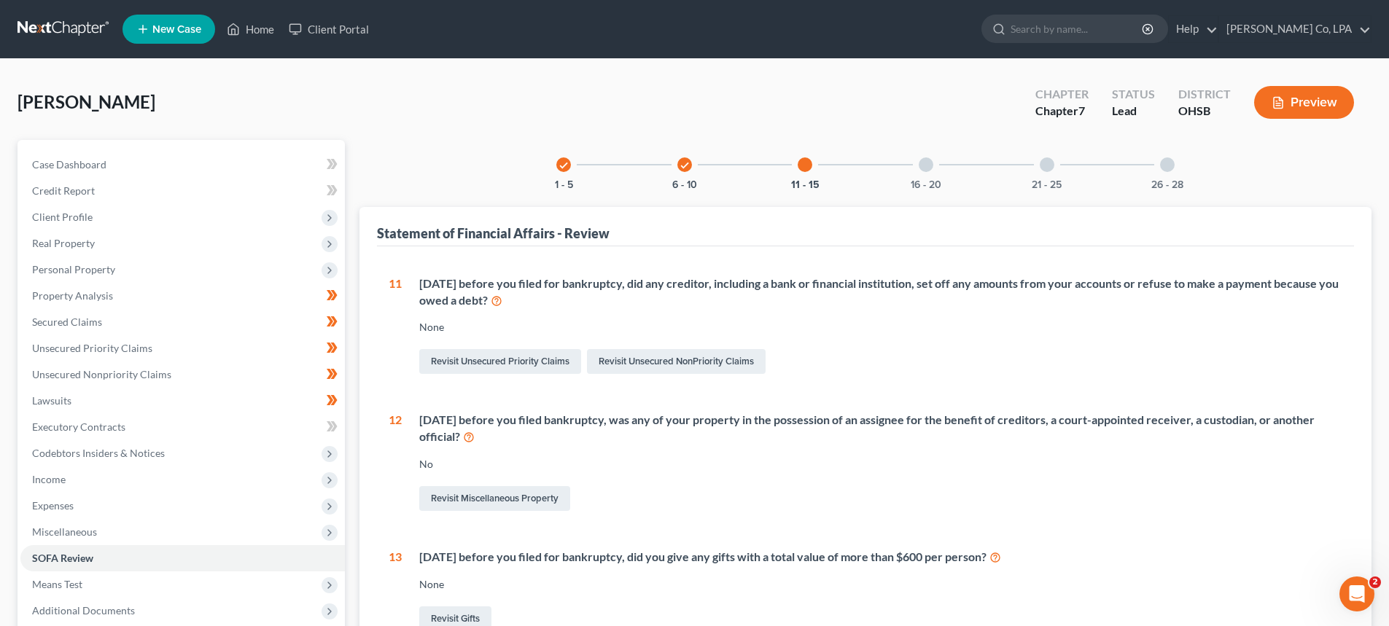
click at [939, 158] on div "16 - 20" at bounding box center [926, 165] width 50 height 50
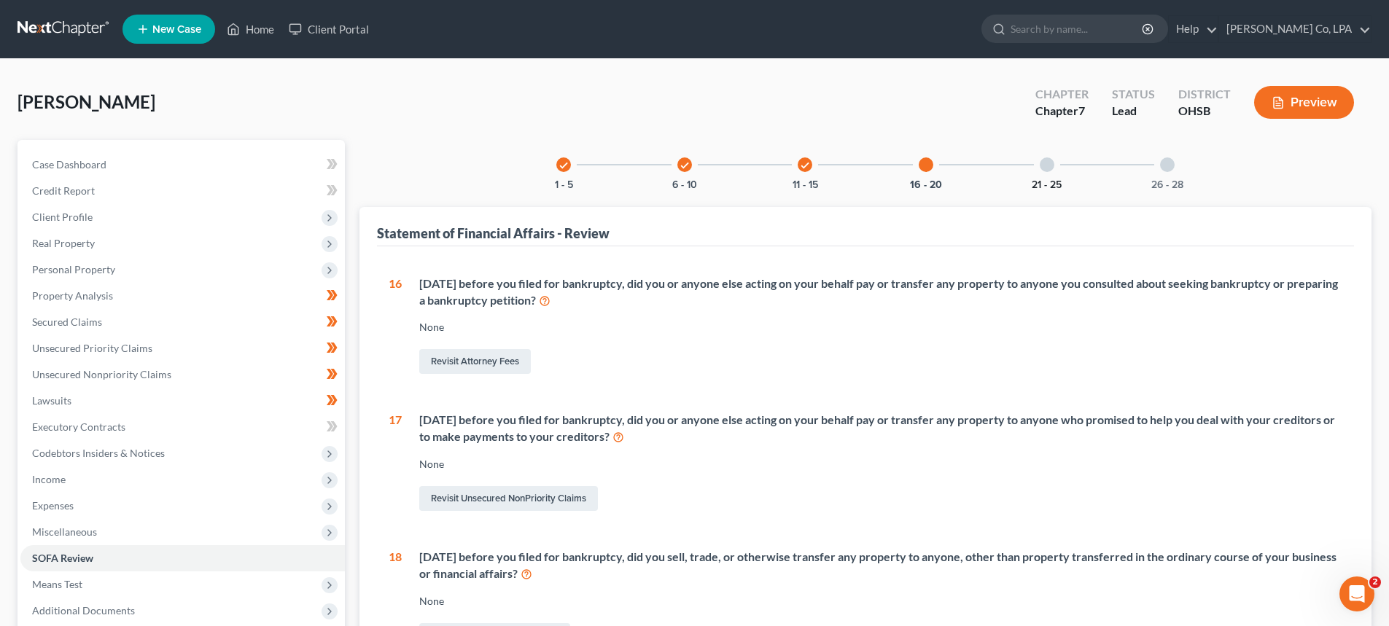
click at [1037, 181] on button "21 - 25" at bounding box center [1047, 185] width 30 height 10
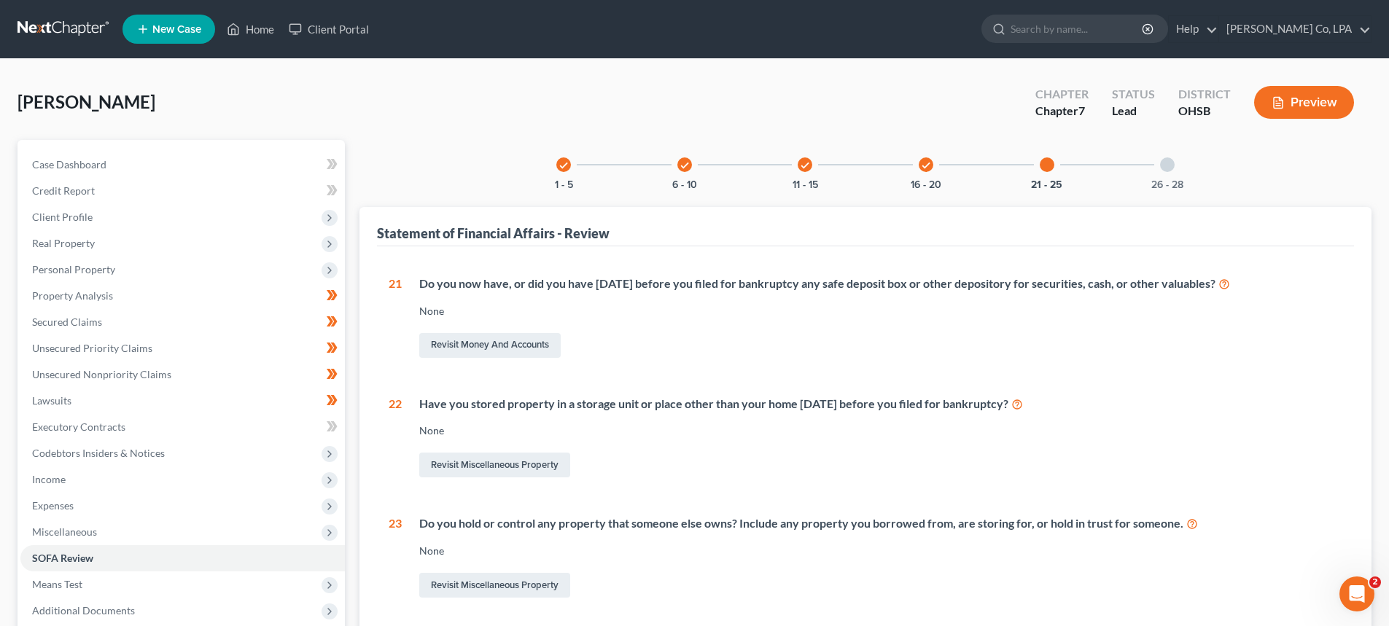
click at [1164, 166] on div at bounding box center [1167, 164] width 15 height 15
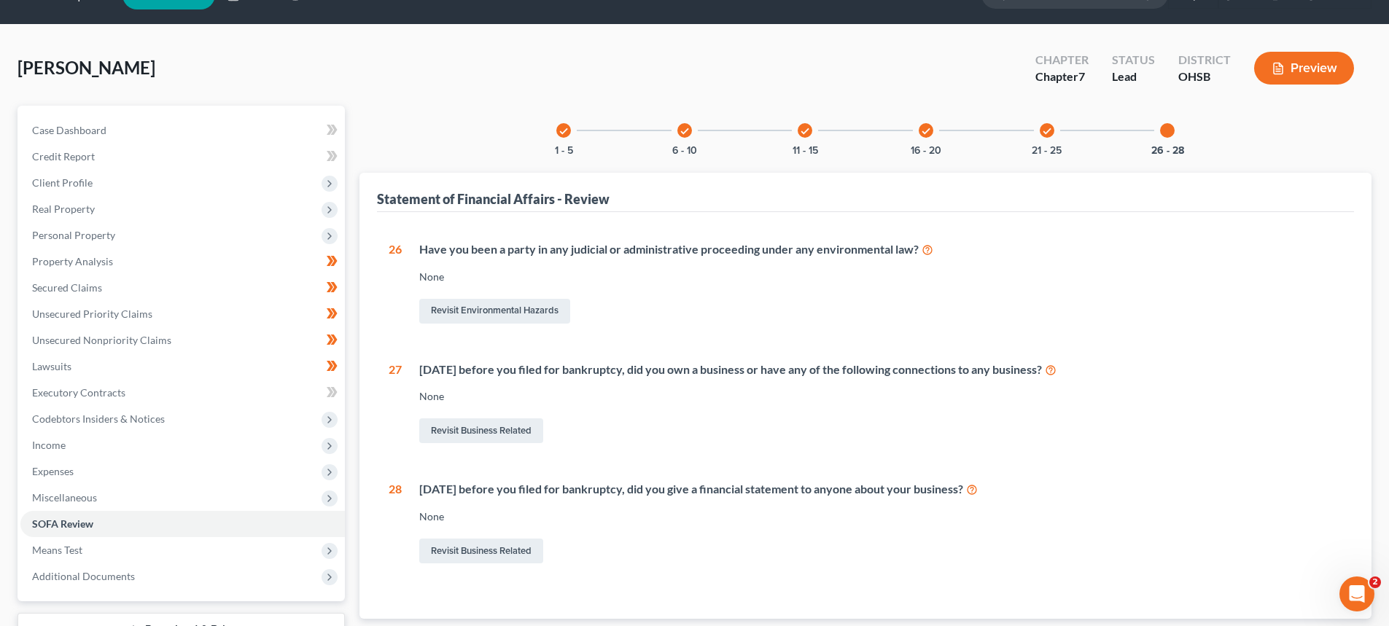
scroll to position [34, 0]
